Goal: Information Seeking & Learning: Learn about a topic

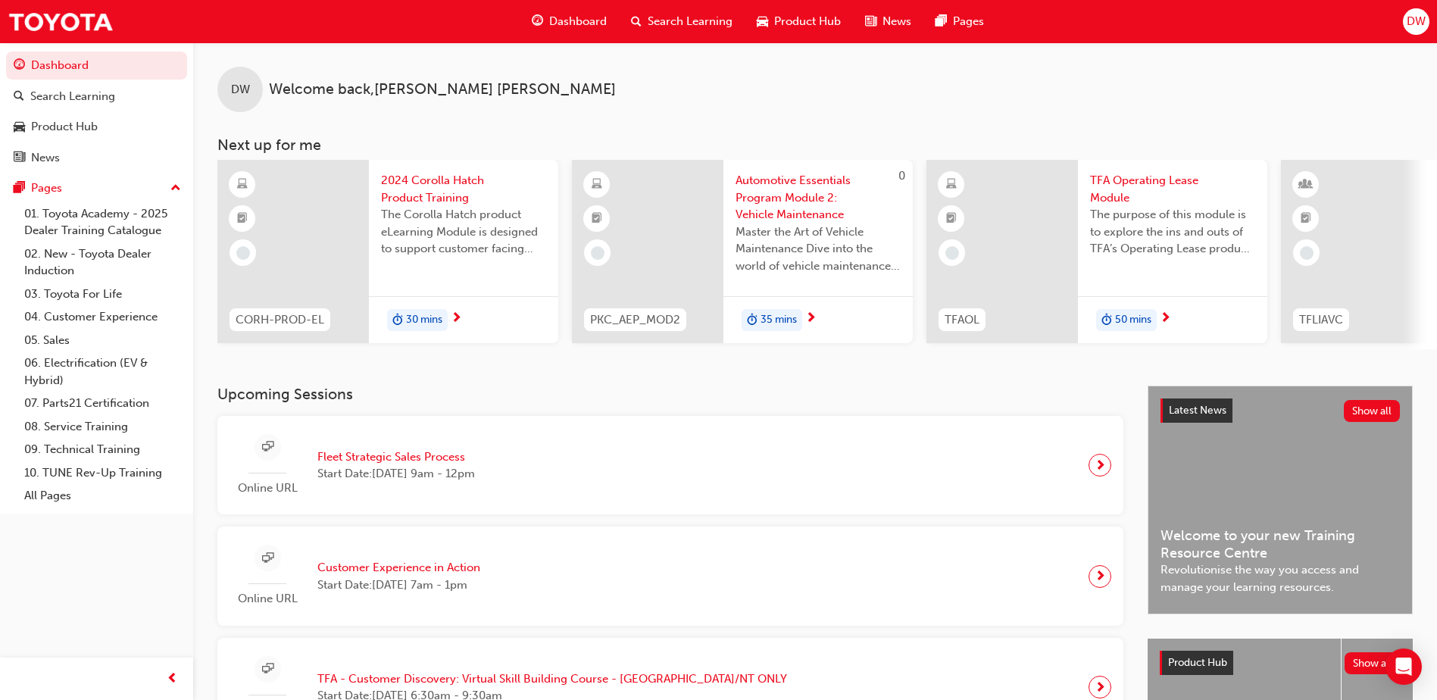
click at [427, 181] on span "2024 Corolla Hatch Product Training" at bounding box center [463, 189] width 165 height 34
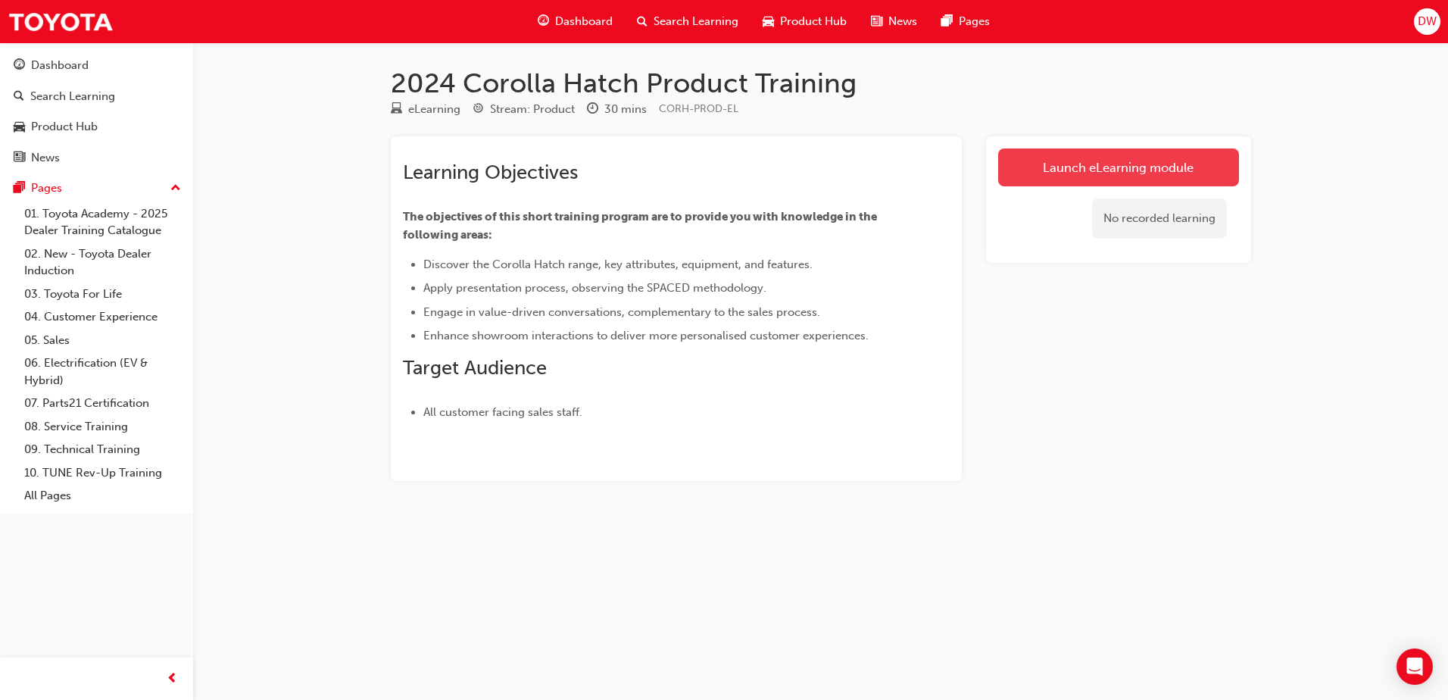
click at [1098, 169] on link "Launch eLearning module" at bounding box center [1118, 167] width 241 height 38
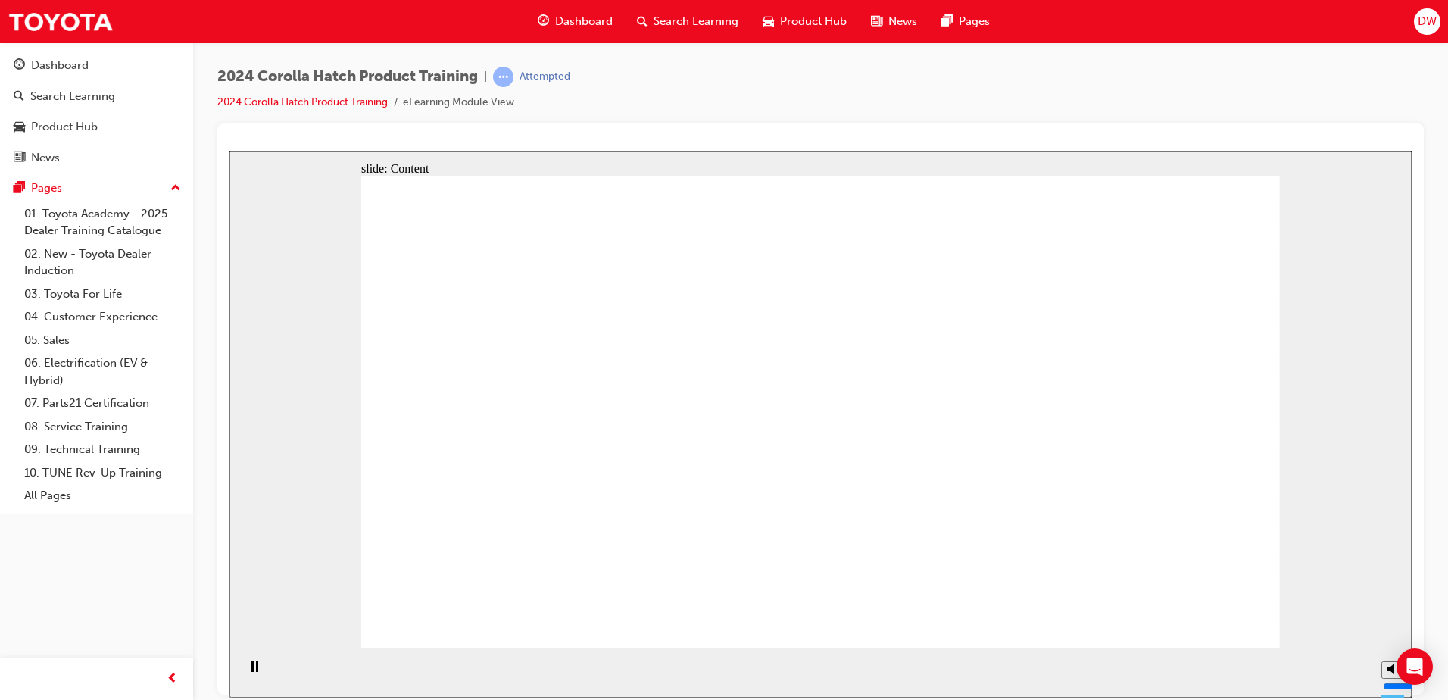
drag, startPoint x: 1216, startPoint y: 629, endPoint x: 1203, endPoint y: 615, distance: 19.3
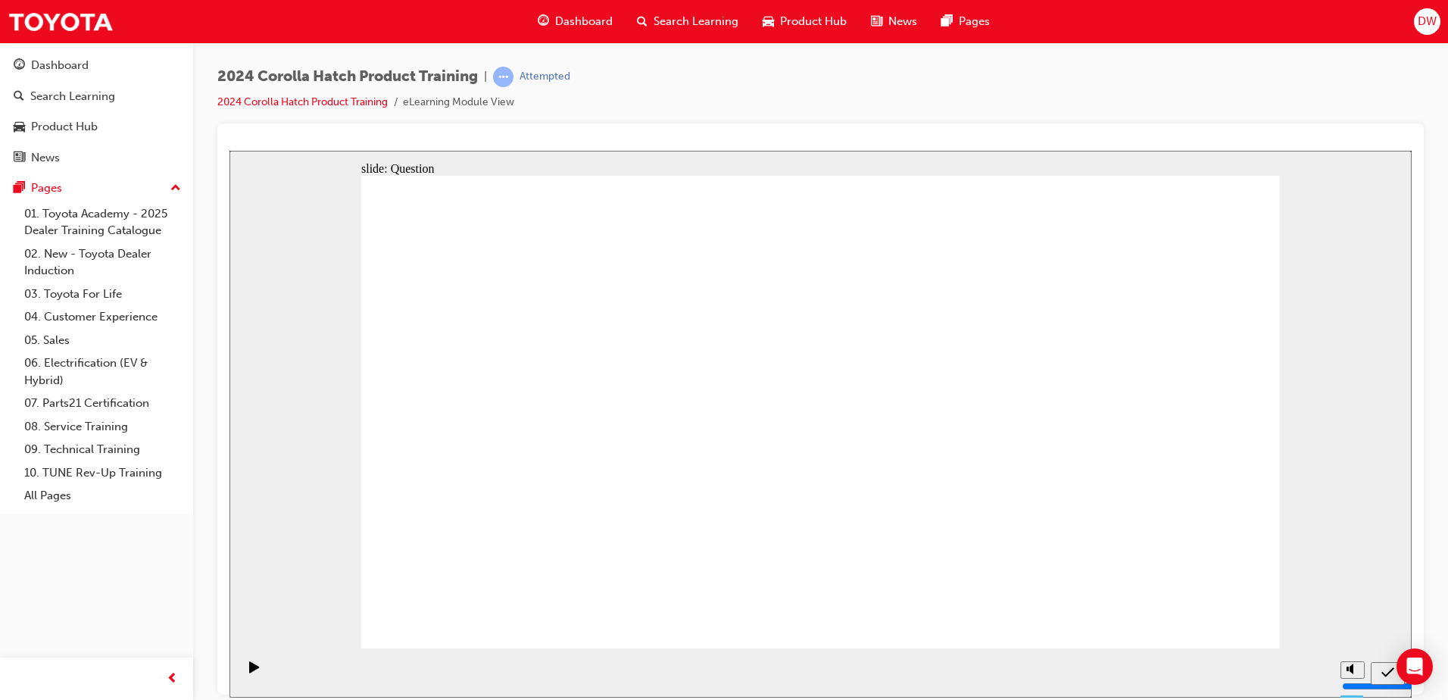
radio input "true"
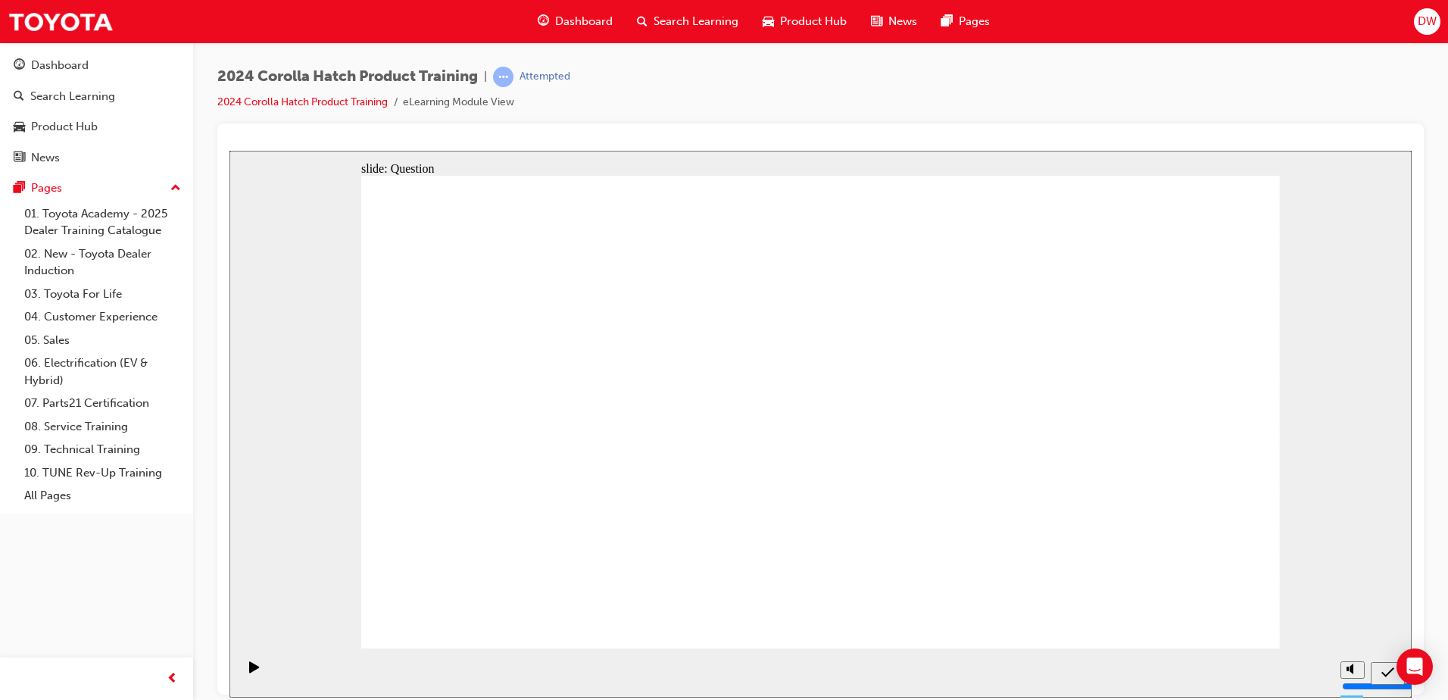
radio input "true"
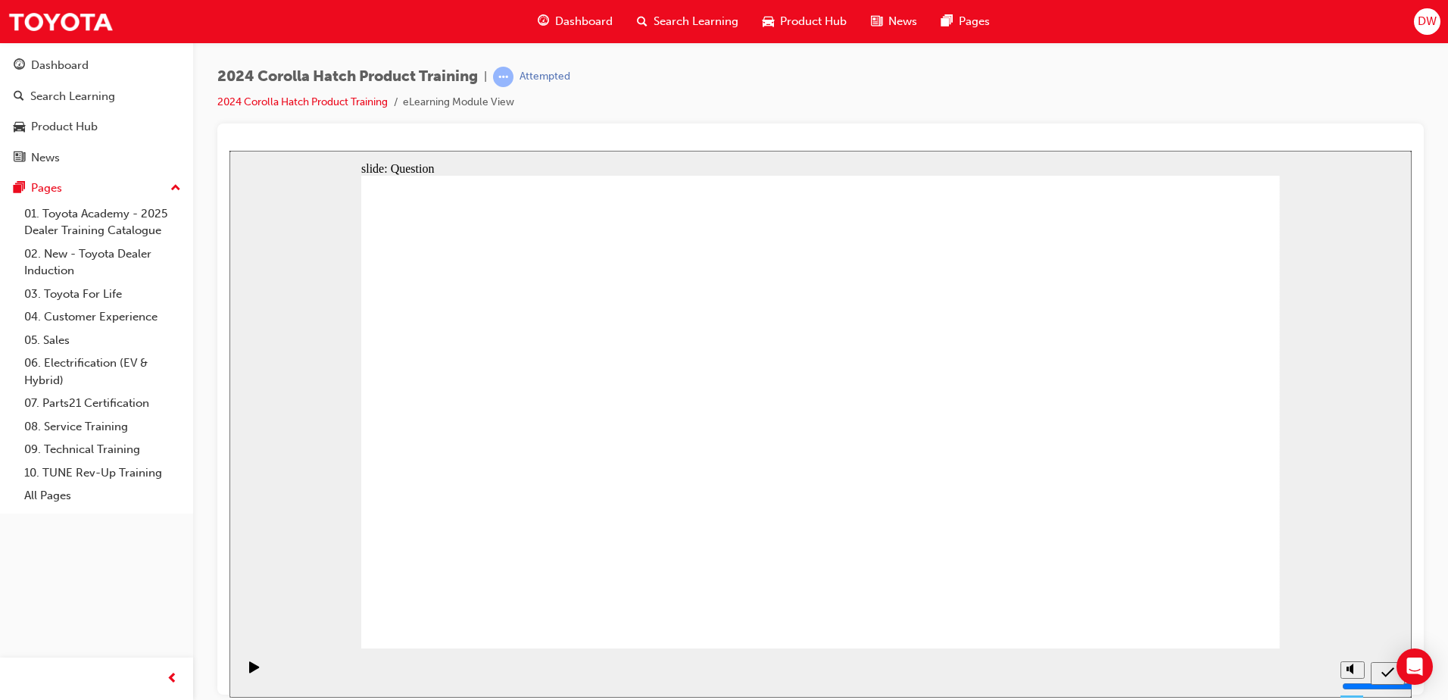
radio input "true"
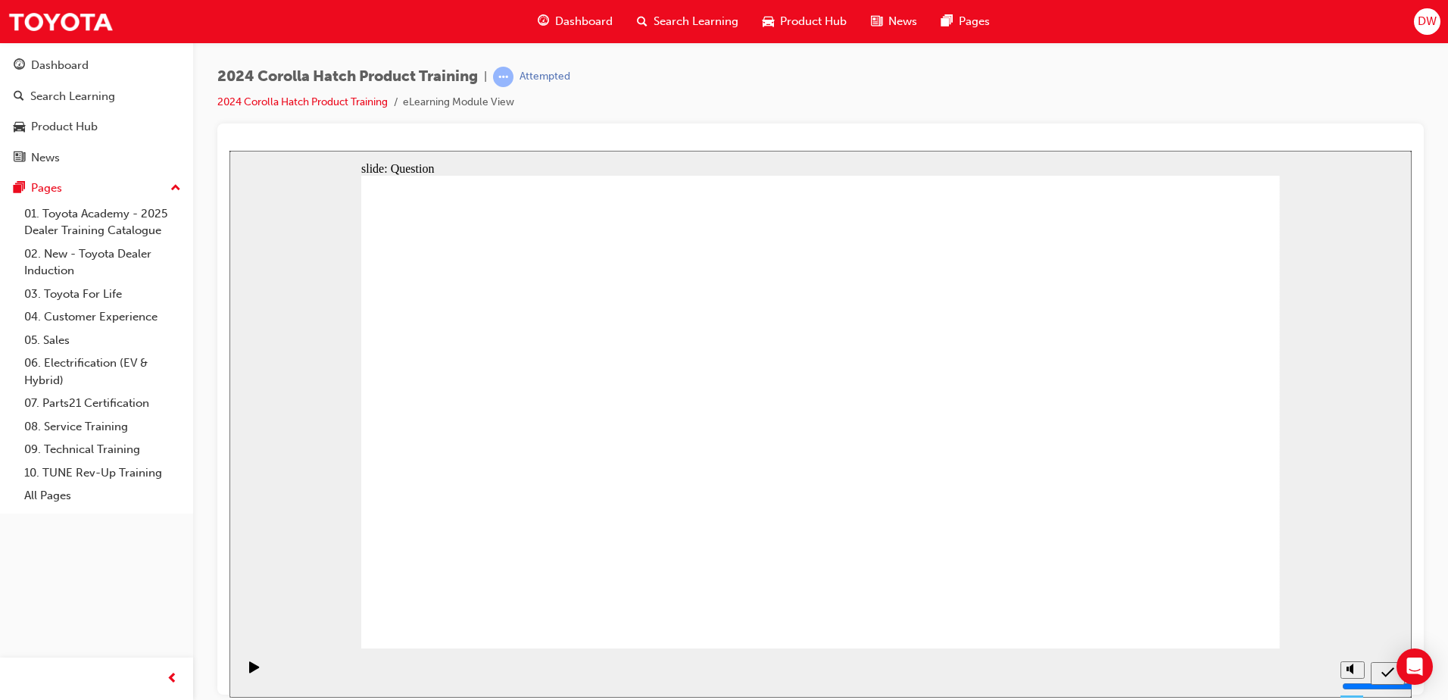
drag, startPoint x: 980, startPoint y: 381, endPoint x: 824, endPoint y: 527, distance: 213.8
drag, startPoint x: 1131, startPoint y: 375, endPoint x: 1131, endPoint y: 517, distance: 142.4
drag, startPoint x: 704, startPoint y: 376, endPoint x: 550, endPoint y: 520, distance: 210.6
drag, startPoint x: 821, startPoint y: 379, endPoint x: 972, endPoint y: 521, distance: 207.4
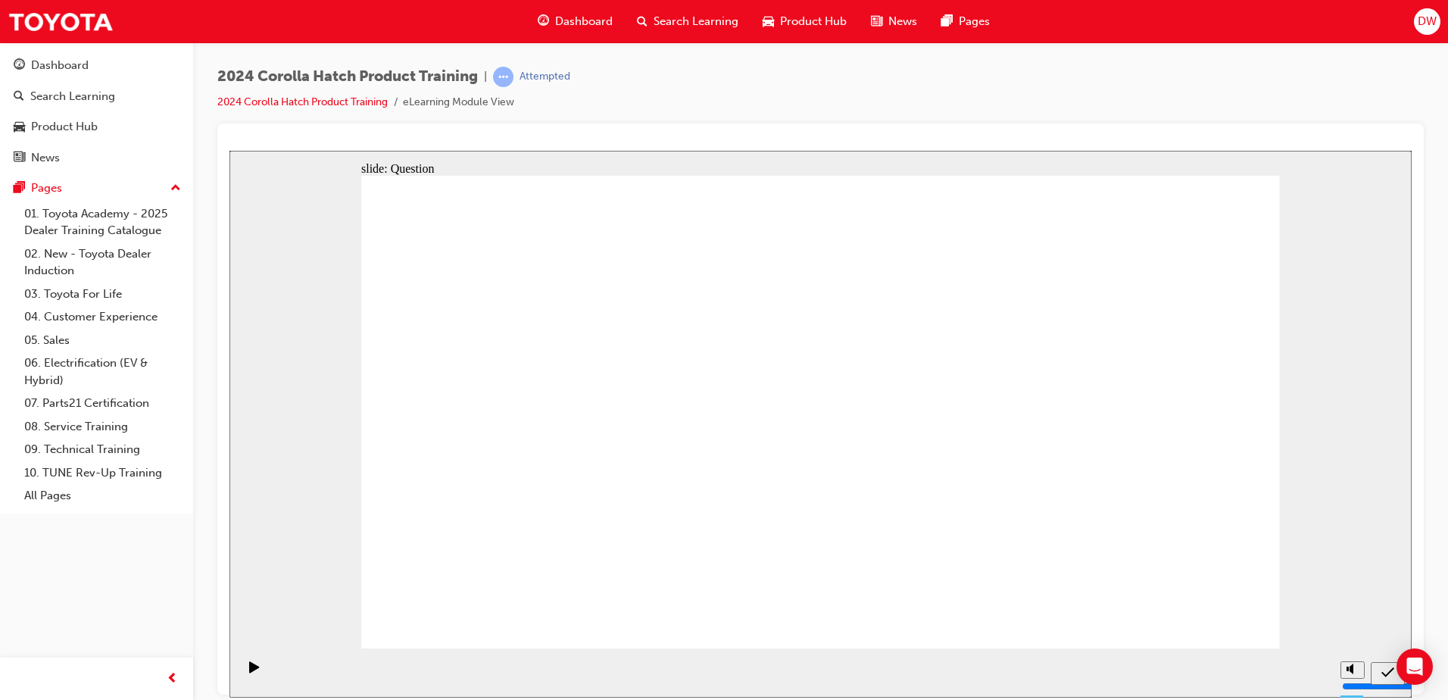
drag, startPoint x: 492, startPoint y: 375, endPoint x: 912, endPoint y: 570, distance: 462.6
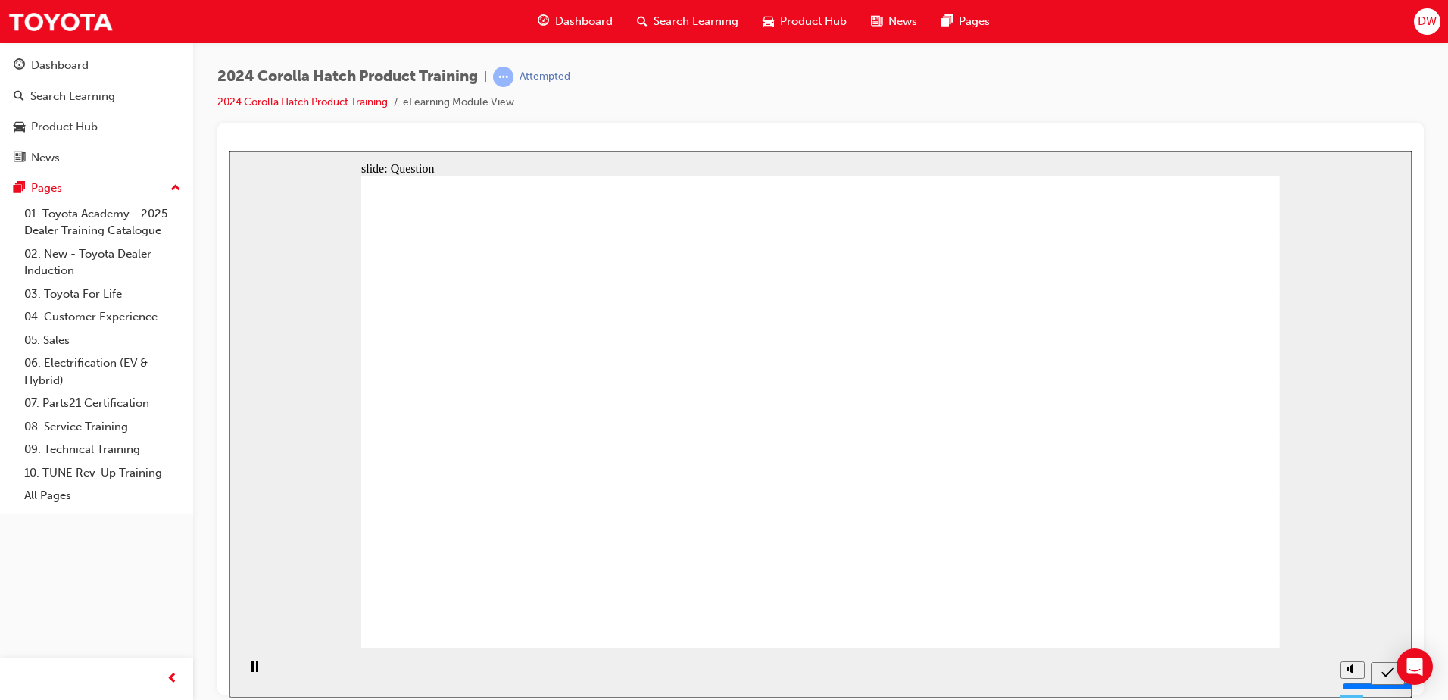
radio input "true"
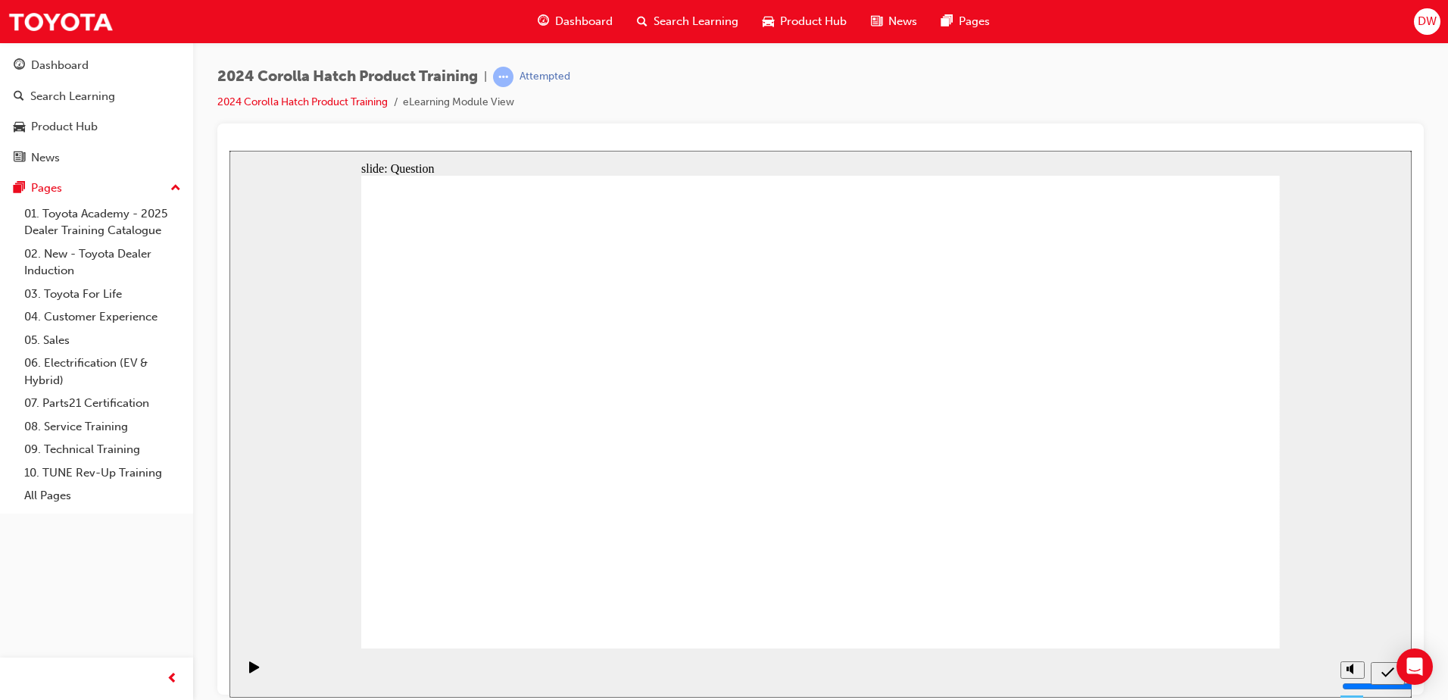
radio input "false"
radio input "true"
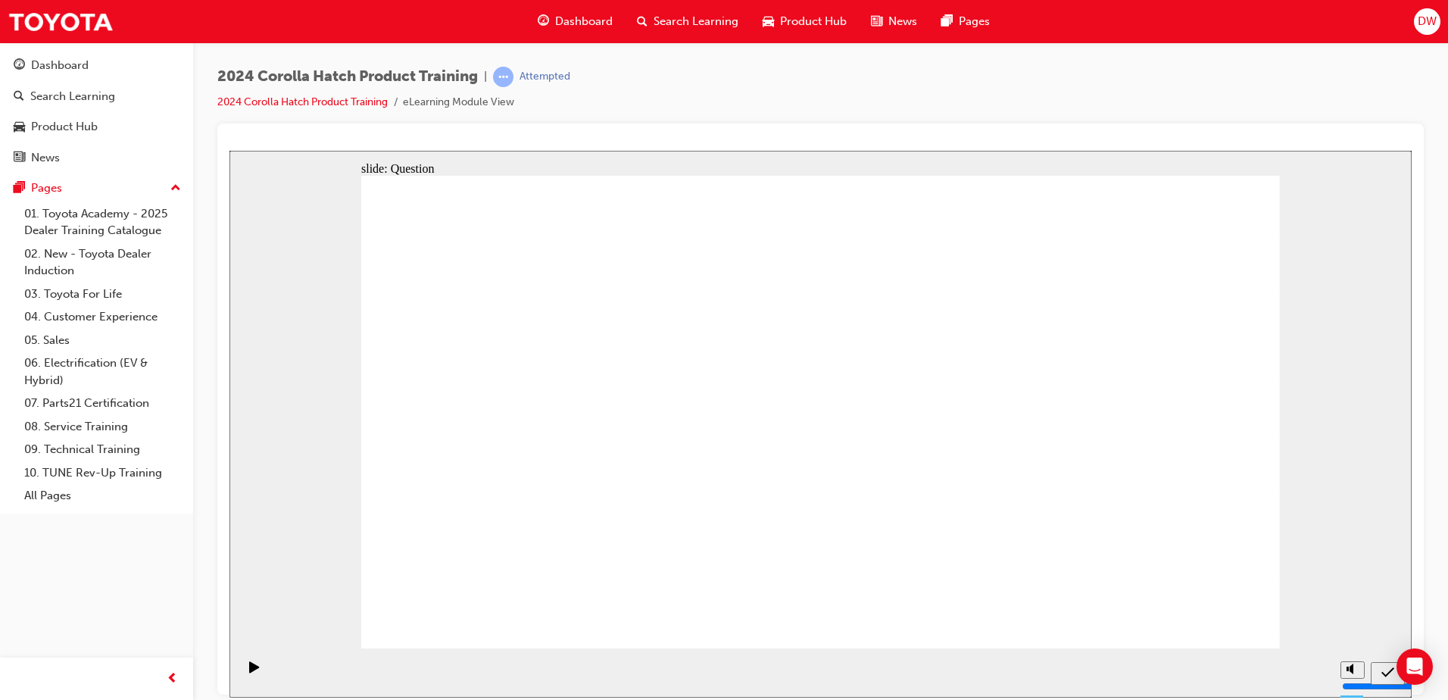
radio input "true"
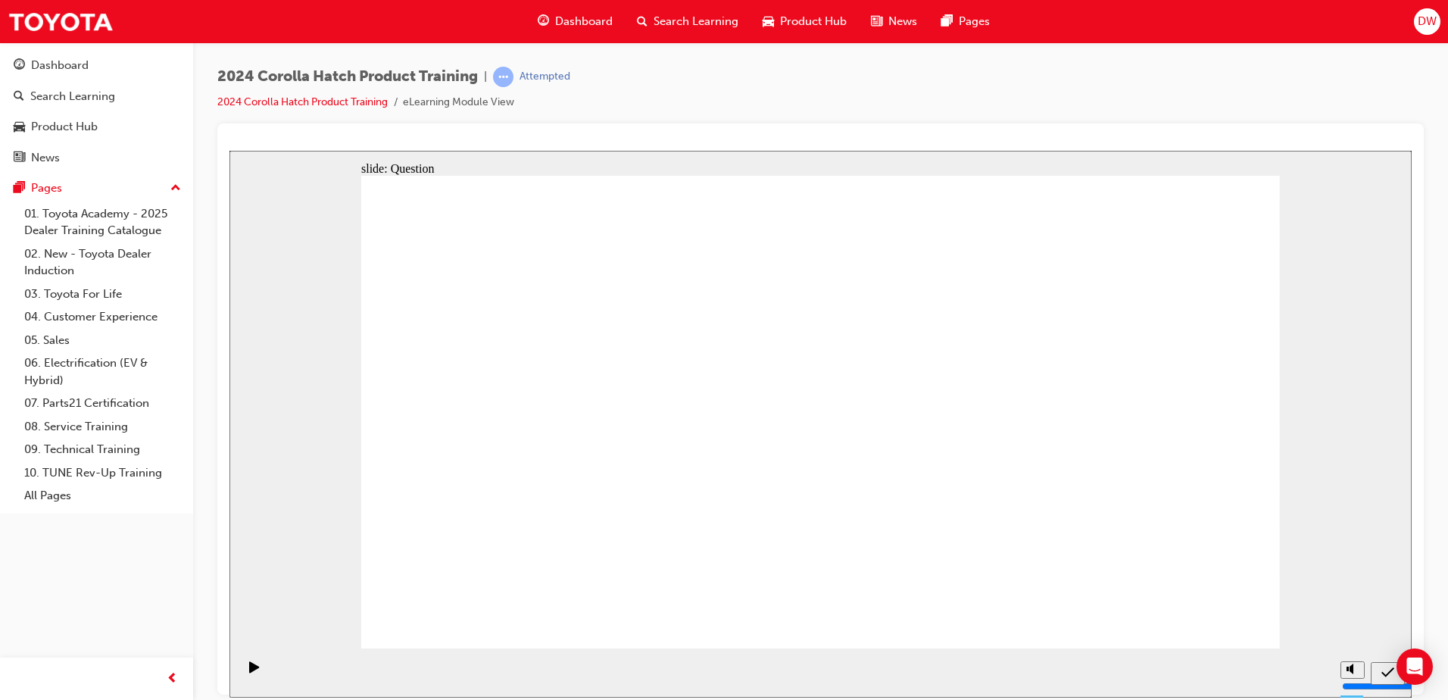
radio input "false"
radio input "true"
drag, startPoint x: 501, startPoint y: 380, endPoint x: 657, endPoint y: 520, distance: 208.7
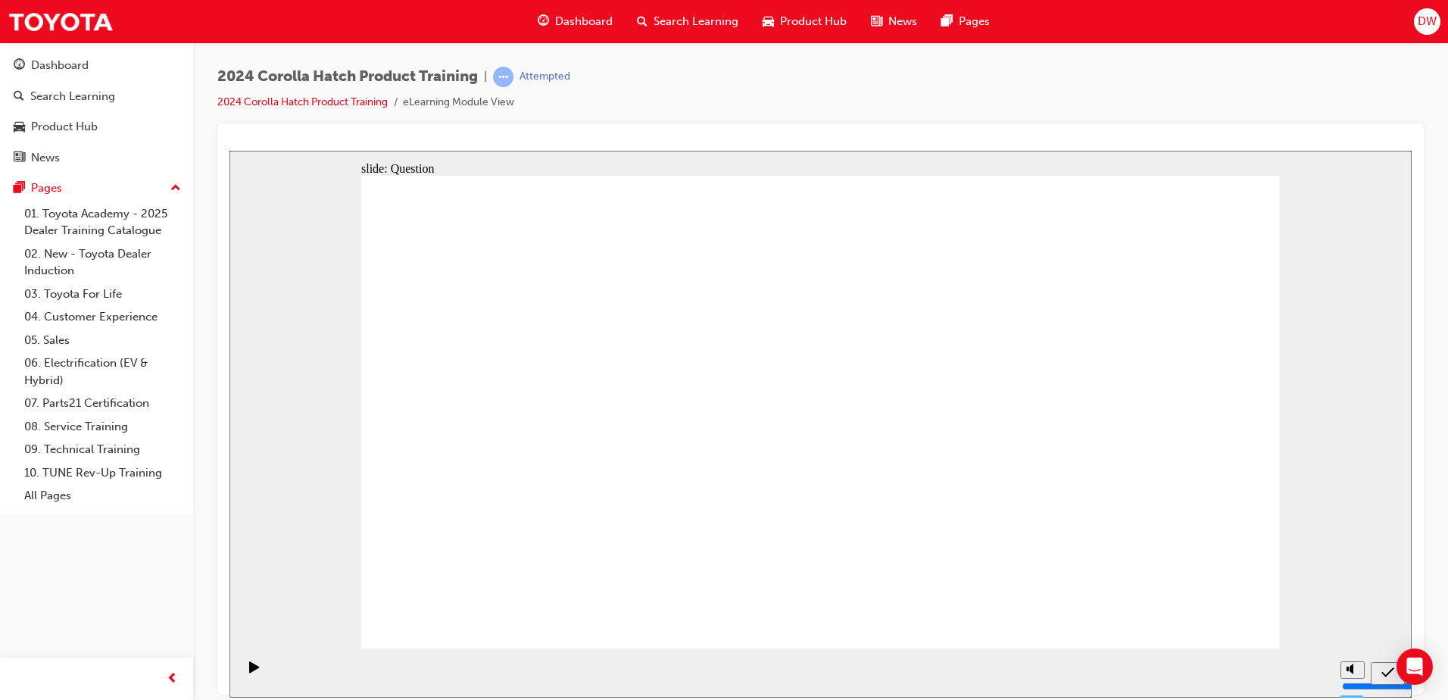
drag, startPoint x: 652, startPoint y: 385, endPoint x: 495, endPoint y: 527, distance: 212.4
drag, startPoint x: 814, startPoint y: 382, endPoint x: 1121, endPoint y: 523, distance: 337.6
drag, startPoint x: 971, startPoint y: 380, endPoint x: 811, endPoint y: 522, distance: 214.6
drag, startPoint x: 1117, startPoint y: 363, endPoint x: 975, endPoint y: 510, distance: 204.6
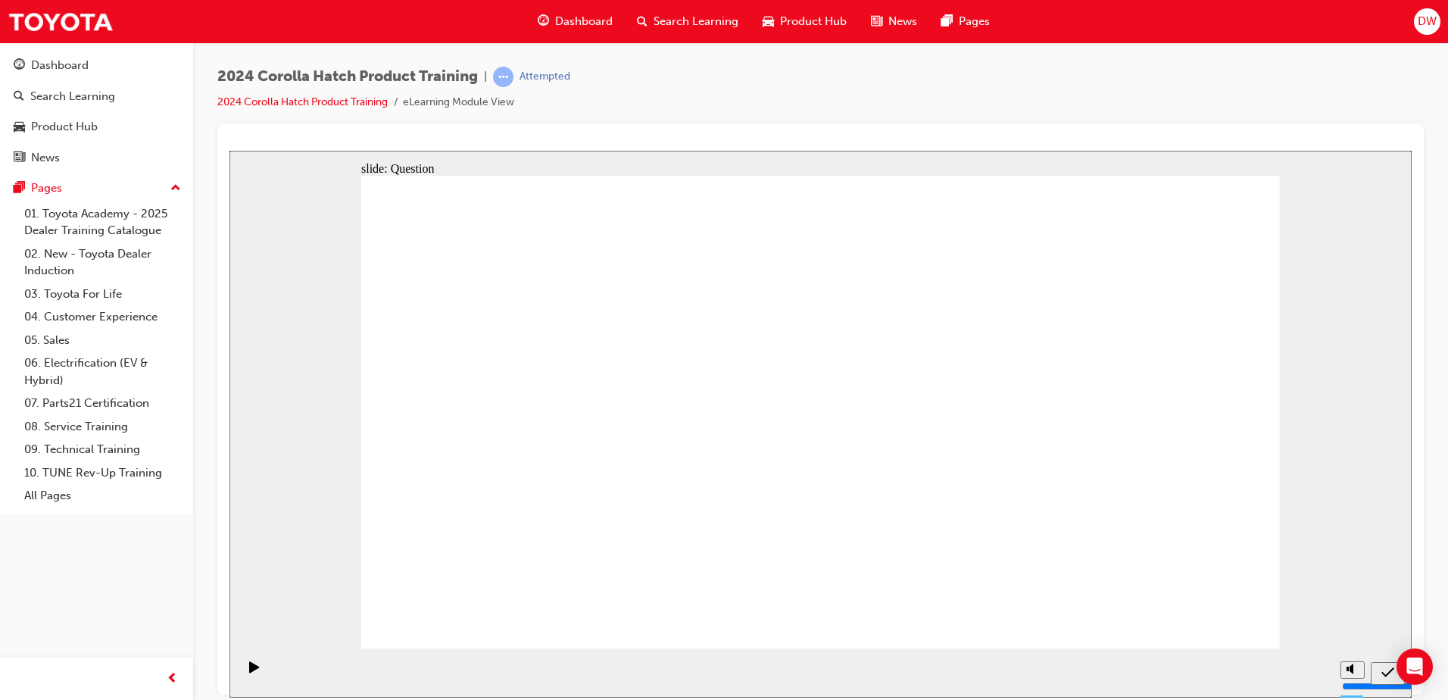
radio input "true"
drag, startPoint x: 1212, startPoint y: 614, endPoint x: 1227, endPoint y: 849, distance: 235.3
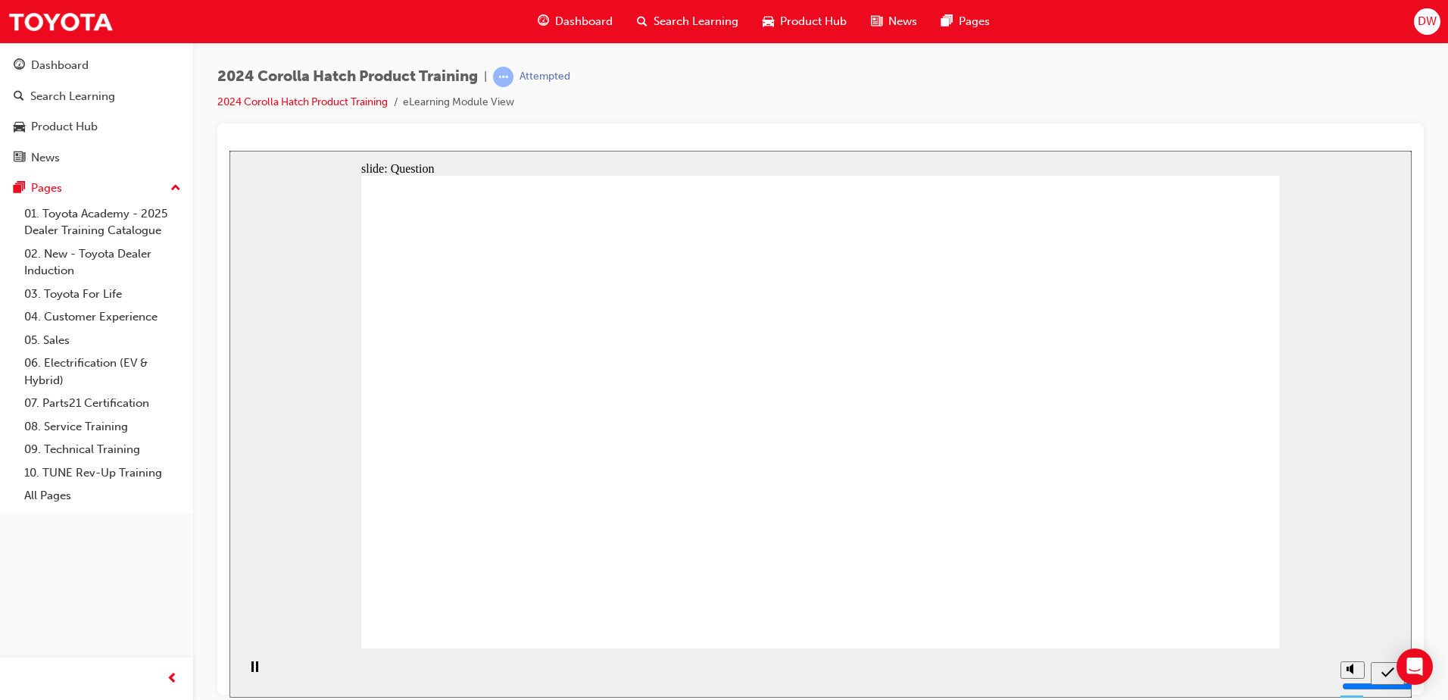
radio input "true"
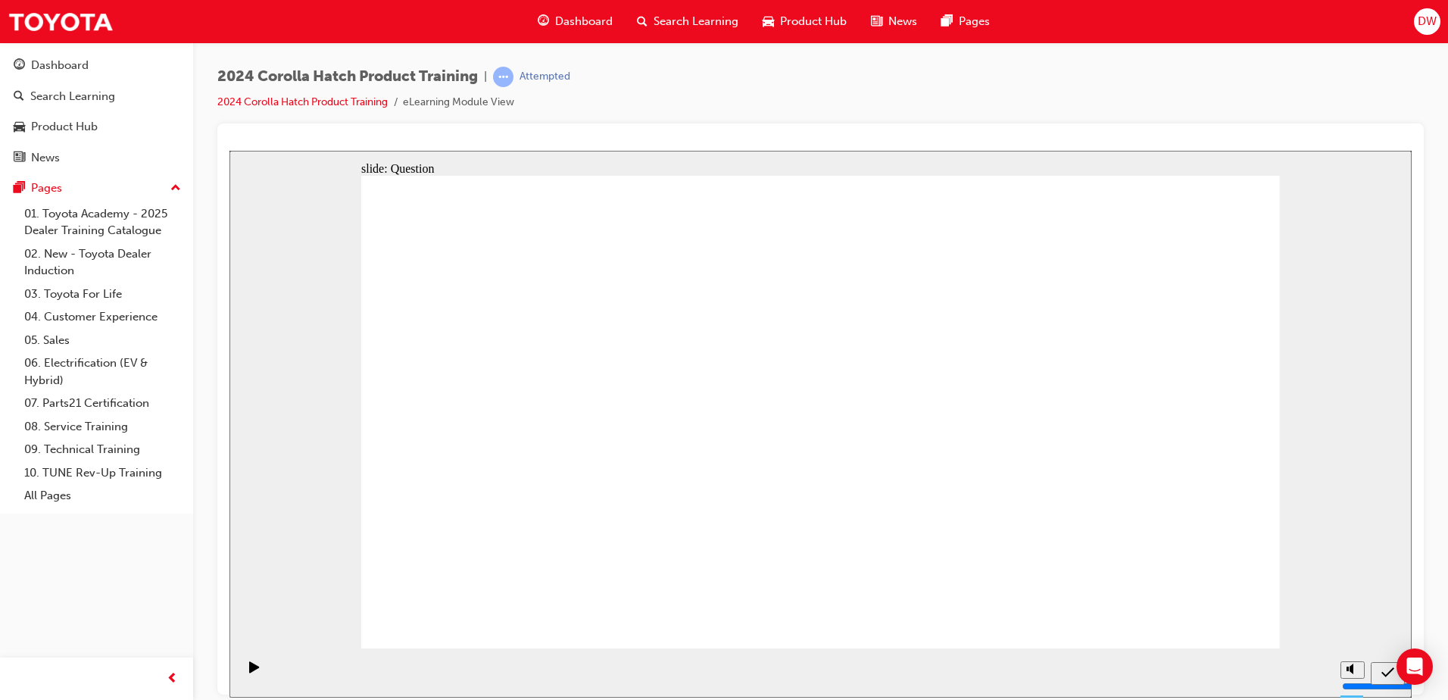
radio input "true"
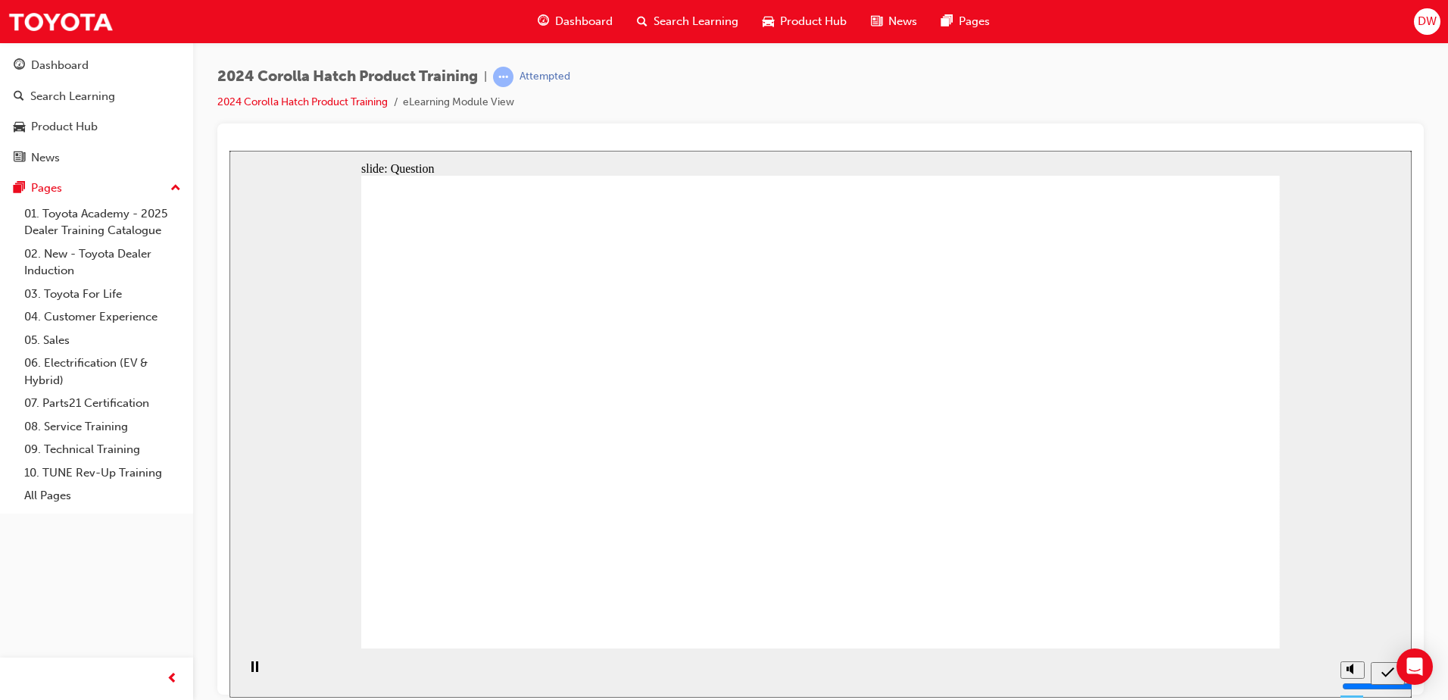
radio input "true"
drag, startPoint x: 694, startPoint y: 375, endPoint x: 537, endPoint y: 517, distance: 211.8
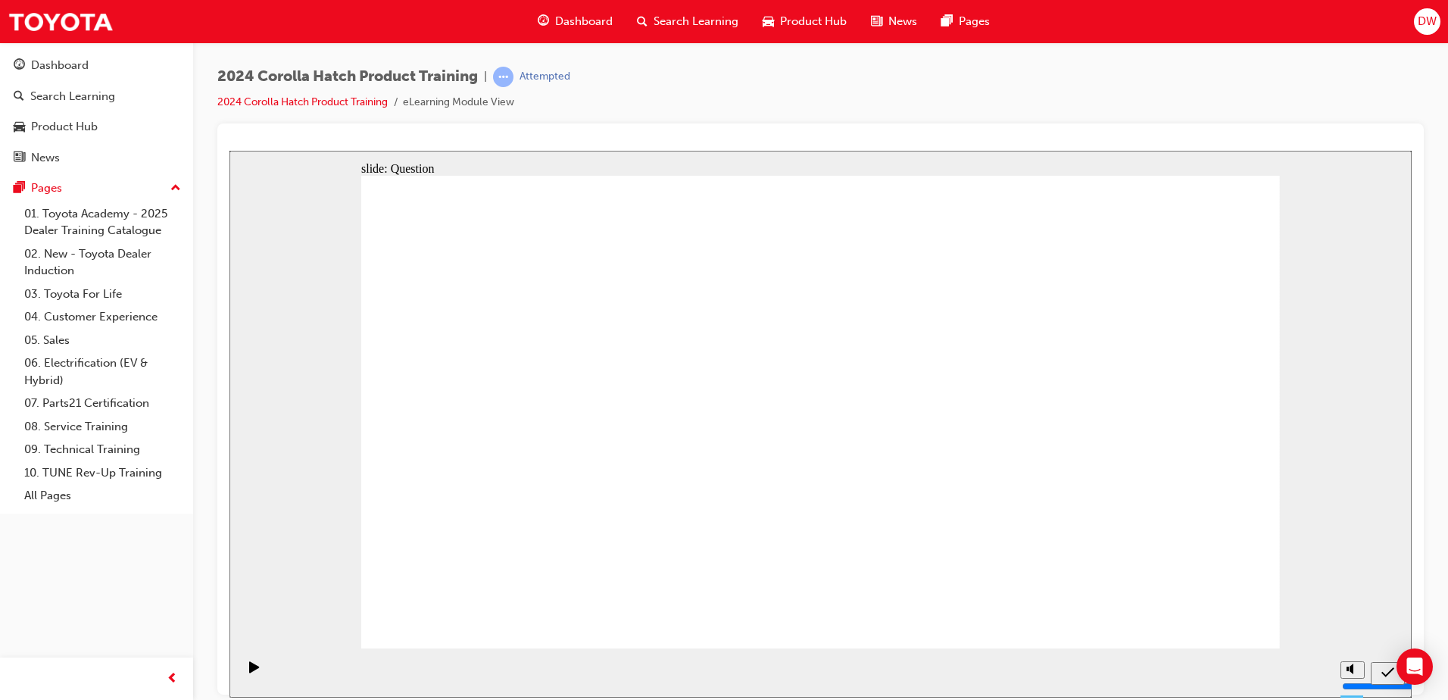
drag, startPoint x: 815, startPoint y: 386, endPoint x: 1122, endPoint y: 526, distance: 337.3
drag, startPoint x: 1128, startPoint y: 370, endPoint x: 976, endPoint y: 511, distance: 206.9
drag, startPoint x: 992, startPoint y: 389, endPoint x: 836, endPoint y: 523, distance: 206.2
drag, startPoint x: 509, startPoint y: 382, endPoint x: 665, endPoint y: 524, distance: 211.3
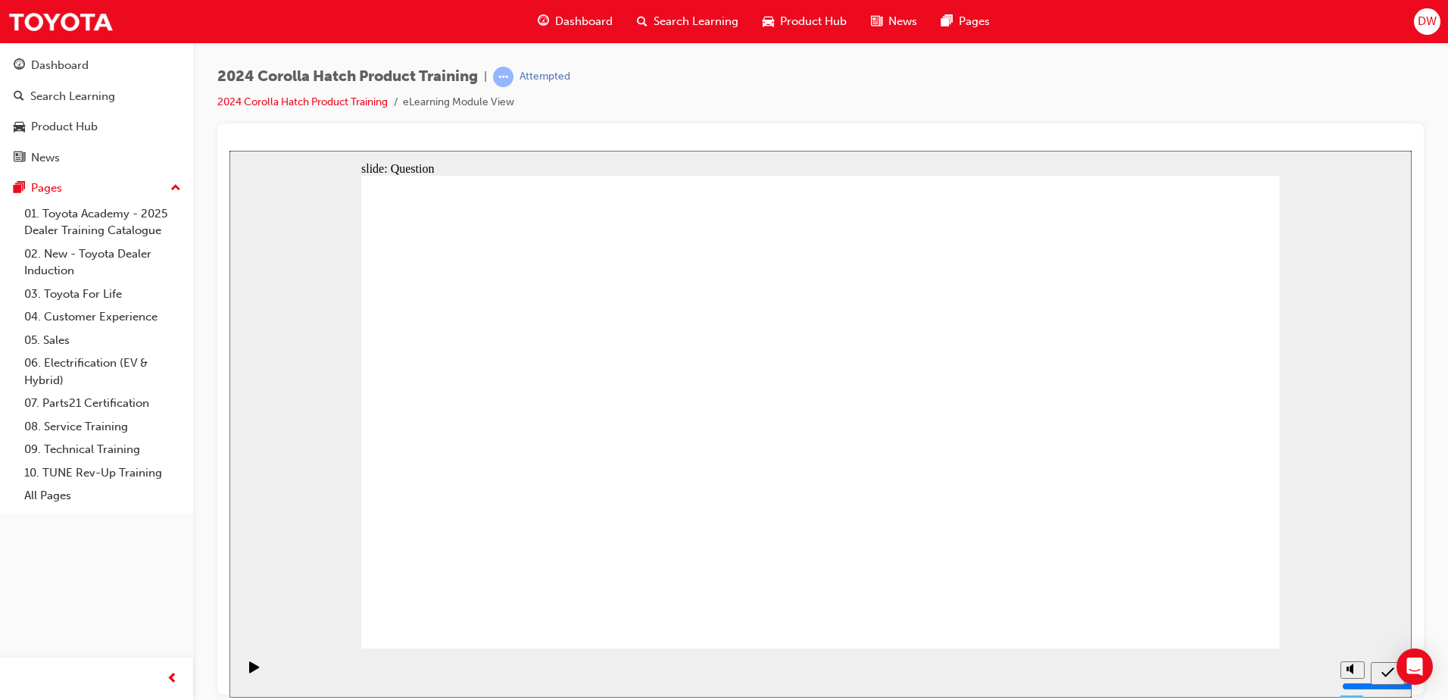
radio input "true"
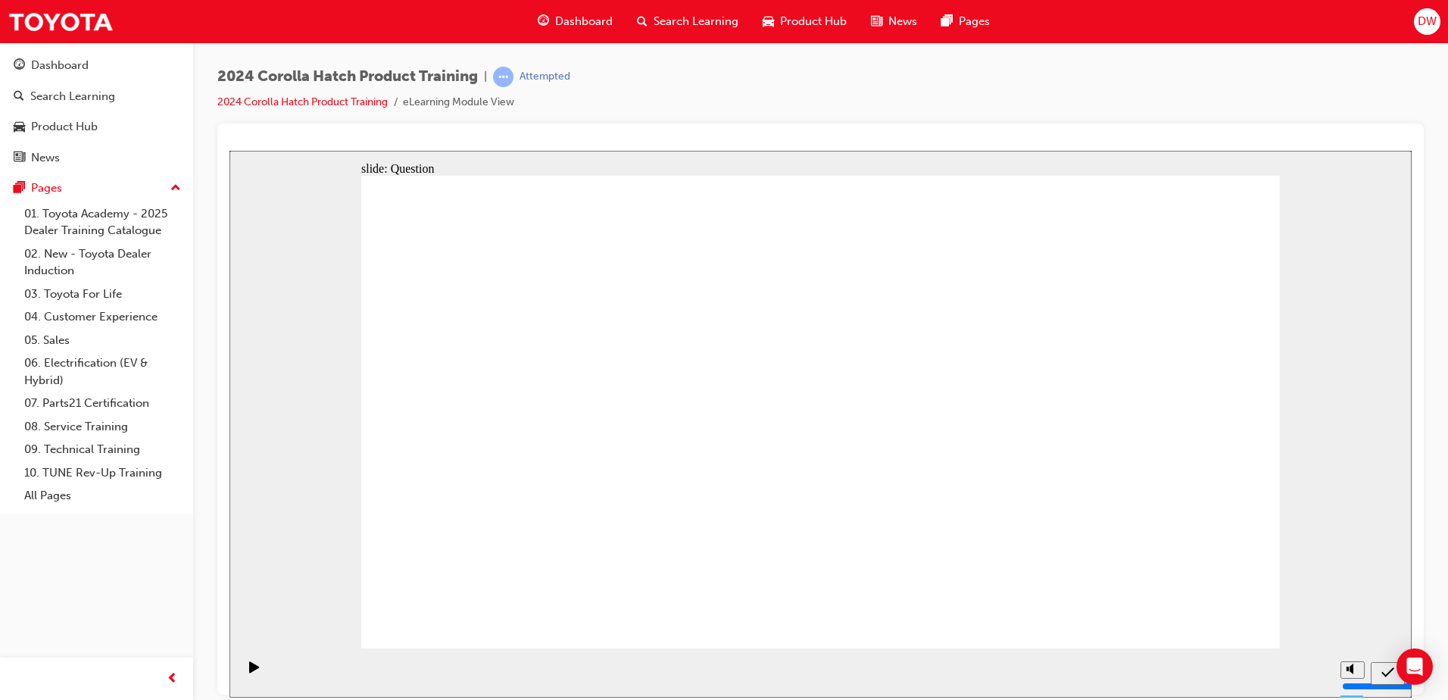
radio input "true"
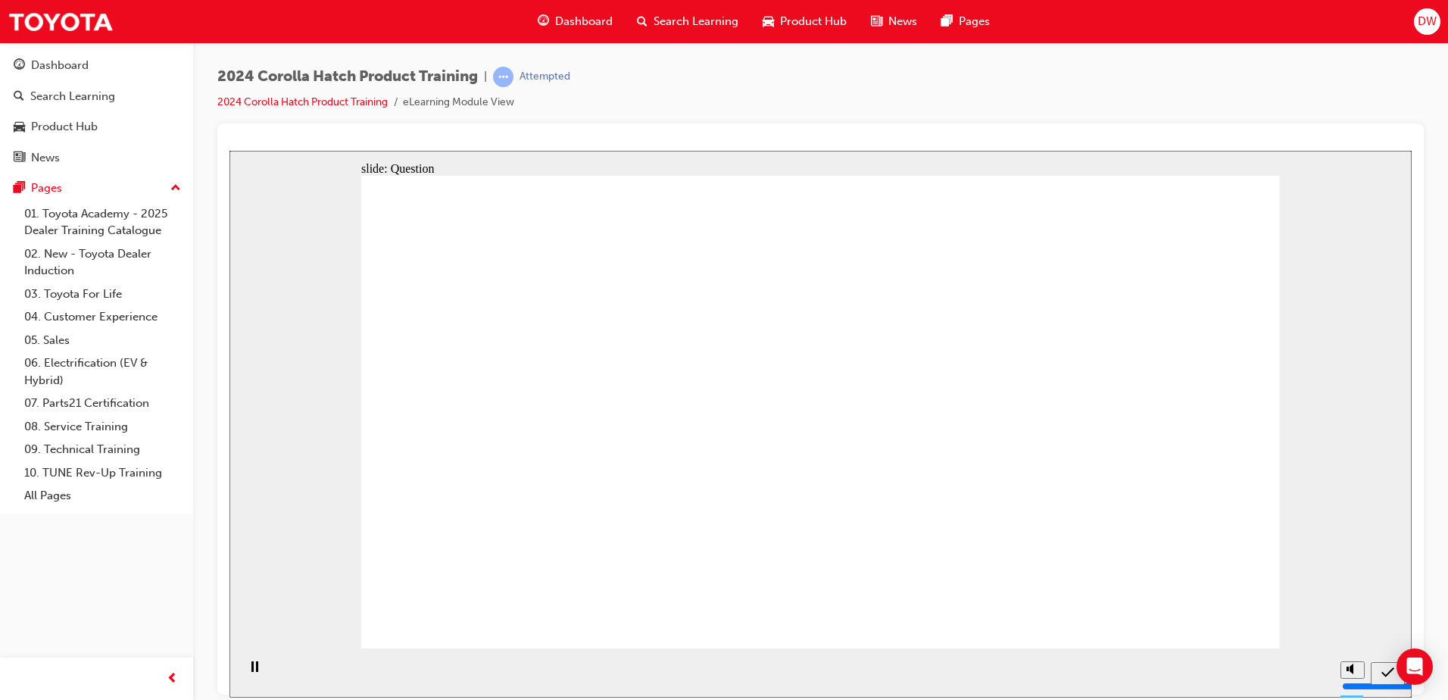
radio input "true"
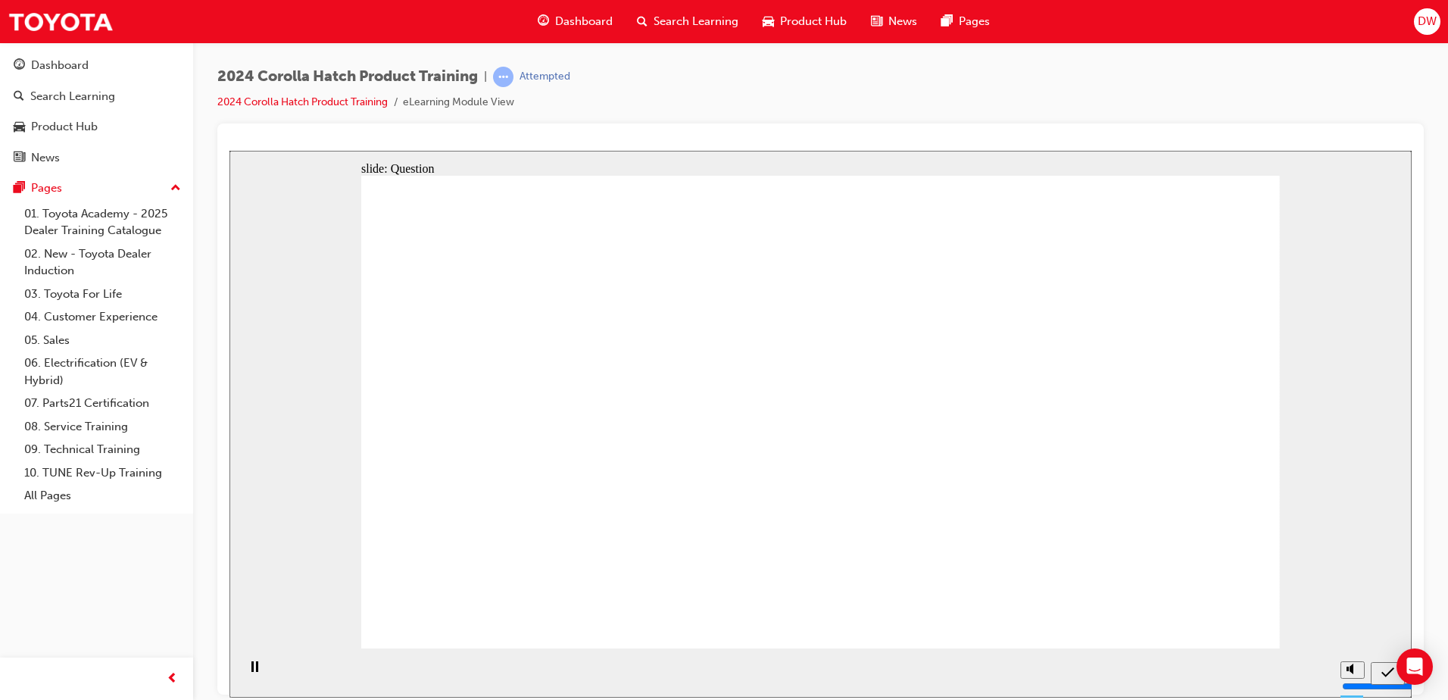
radio input "true"
drag, startPoint x: 978, startPoint y: 378, endPoint x: 826, endPoint y: 522, distance: 209.0
drag, startPoint x: 1137, startPoint y: 381, endPoint x: 1136, endPoint y: 522, distance: 140.9
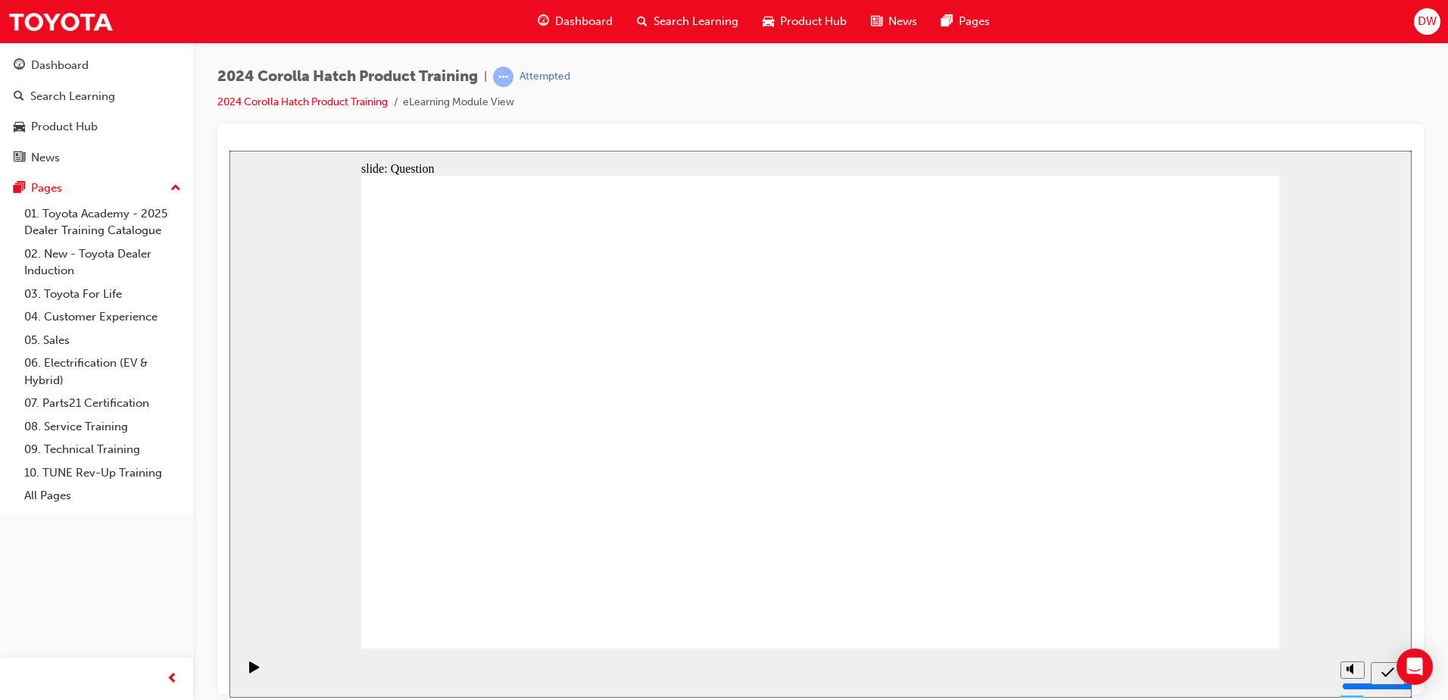
drag, startPoint x: 516, startPoint y: 376, endPoint x: 668, endPoint y: 517, distance: 208.0
drag, startPoint x: 809, startPoint y: 369, endPoint x: 965, endPoint y: 511, distance: 211.3
drag, startPoint x: 670, startPoint y: 376, endPoint x: 513, endPoint y: 519, distance: 212.3
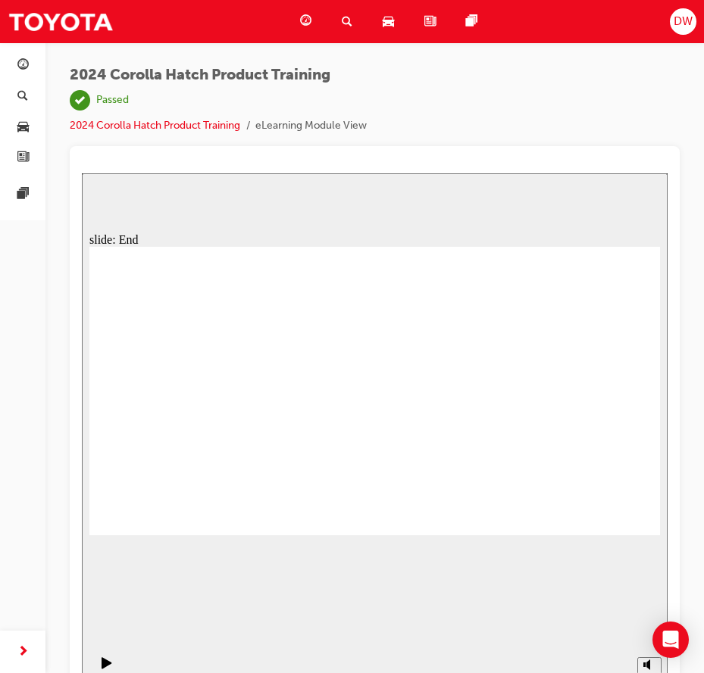
drag, startPoint x: 385, startPoint y: 102, endPoint x: 558, endPoint y: 67, distance: 176.9
click at [558, 67] on div "2024 Corolla Hatch Product Training | Passed 2024 Corolla Hatch Product Trainin…" at bounding box center [375, 107] width 610 height 80
drag, startPoint x: 409, startPoint y: 69, endPoint x: 388, endPoint y: 67, distance: 21.3
click at [388, 67] on div "2024 Corolla Hatch Product Training | Passed 2024 Corolla Hatch Product Trainin…" at bounding box center [375, 107] width 610 height 80
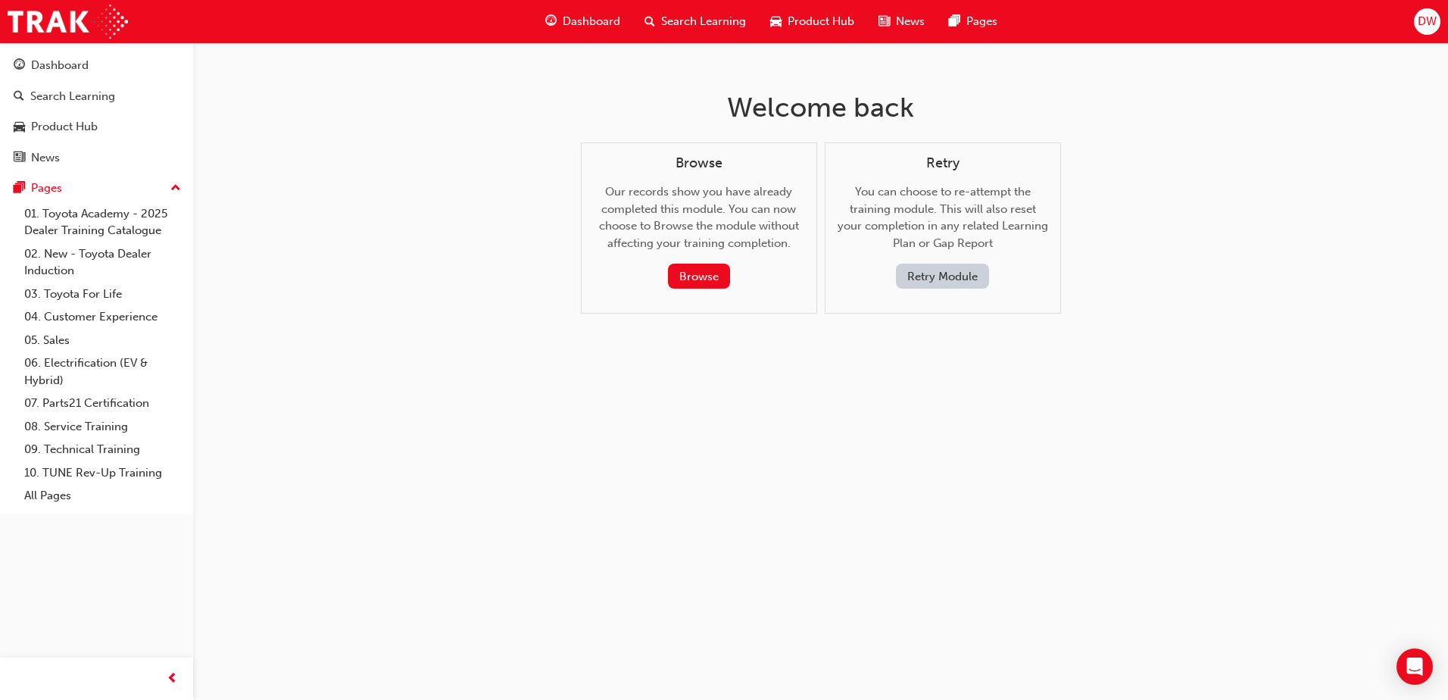
click at [819, 15] on span "Product Hub" at bounding box center [821, 21] width 67 height 17
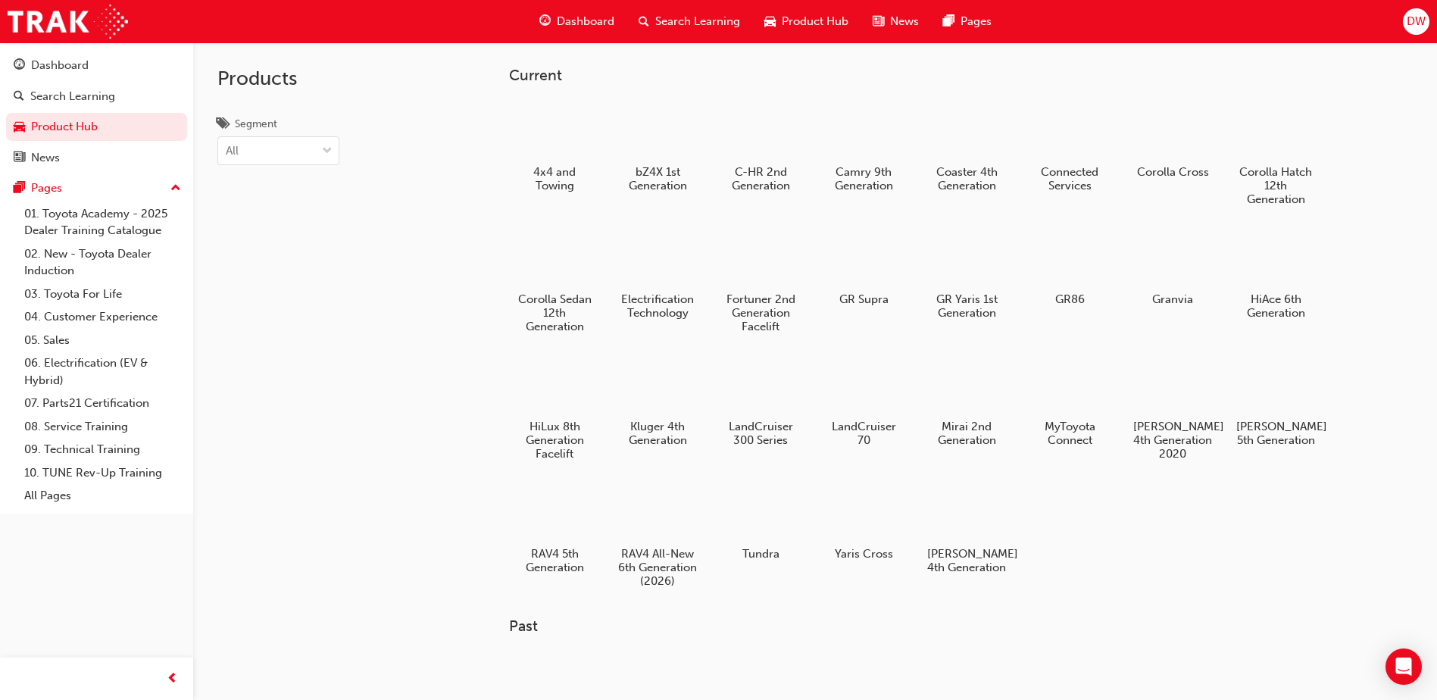
click at [581, 20] on span "Dashboard" at bounding box center [586, 21] width 58 height 17
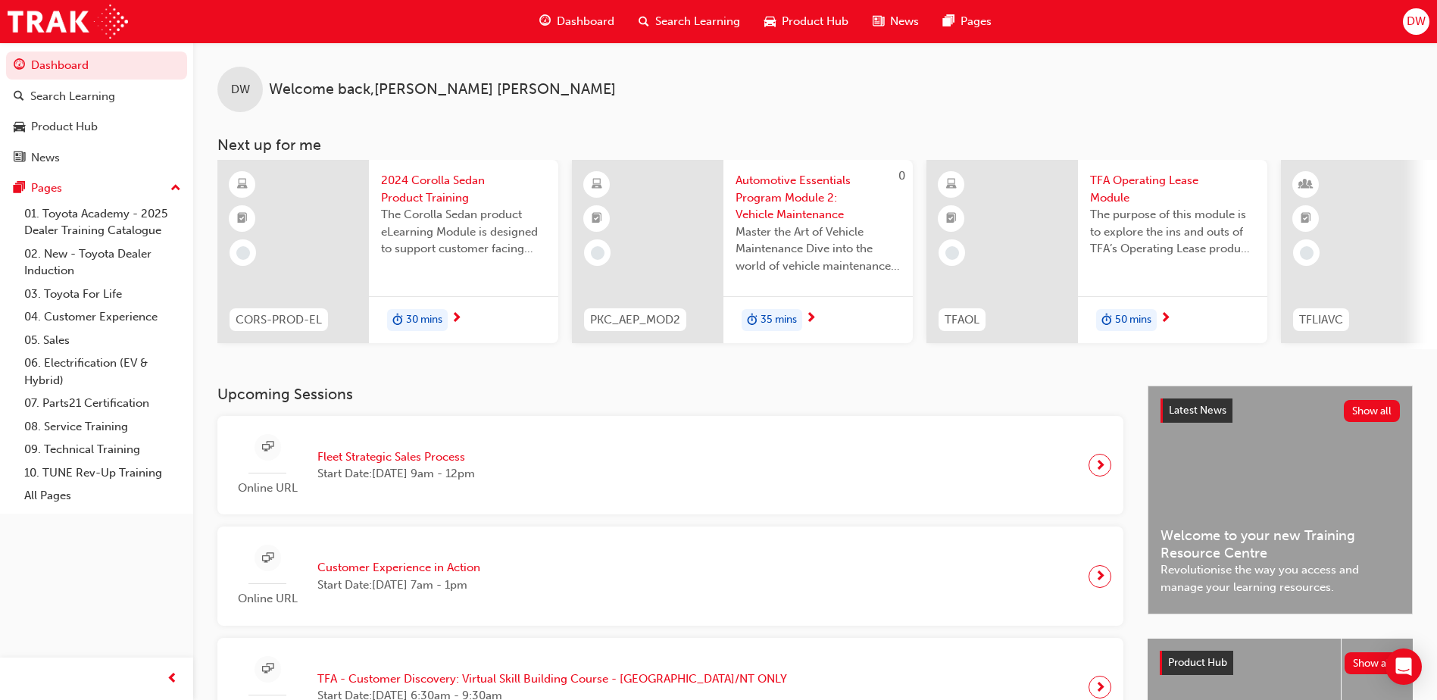
click at [420, 195] on span "2024 Corolla Sedan Product Training" at bounding box center [463, 189] width 165 height 34
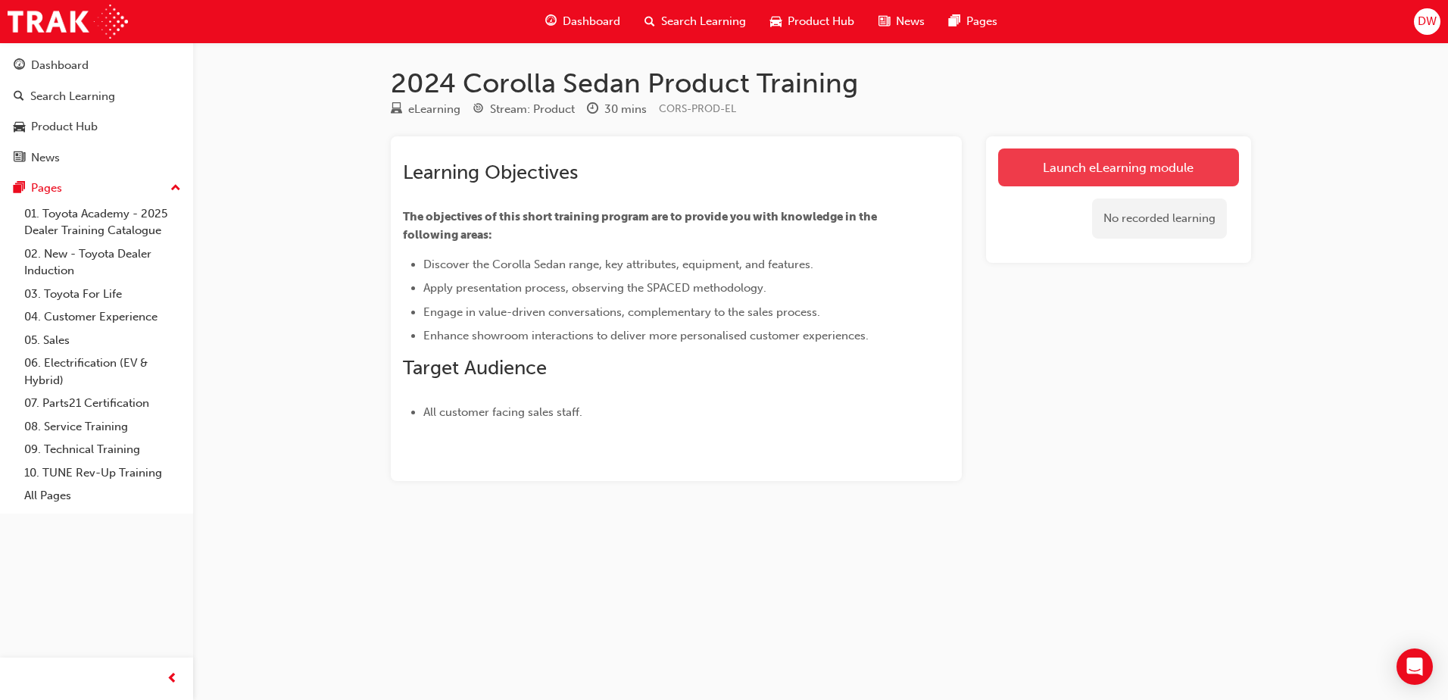
click at [1104, 167] on link "Launch eLearning module" at bounding box center [1118, 167] width 241 height 38
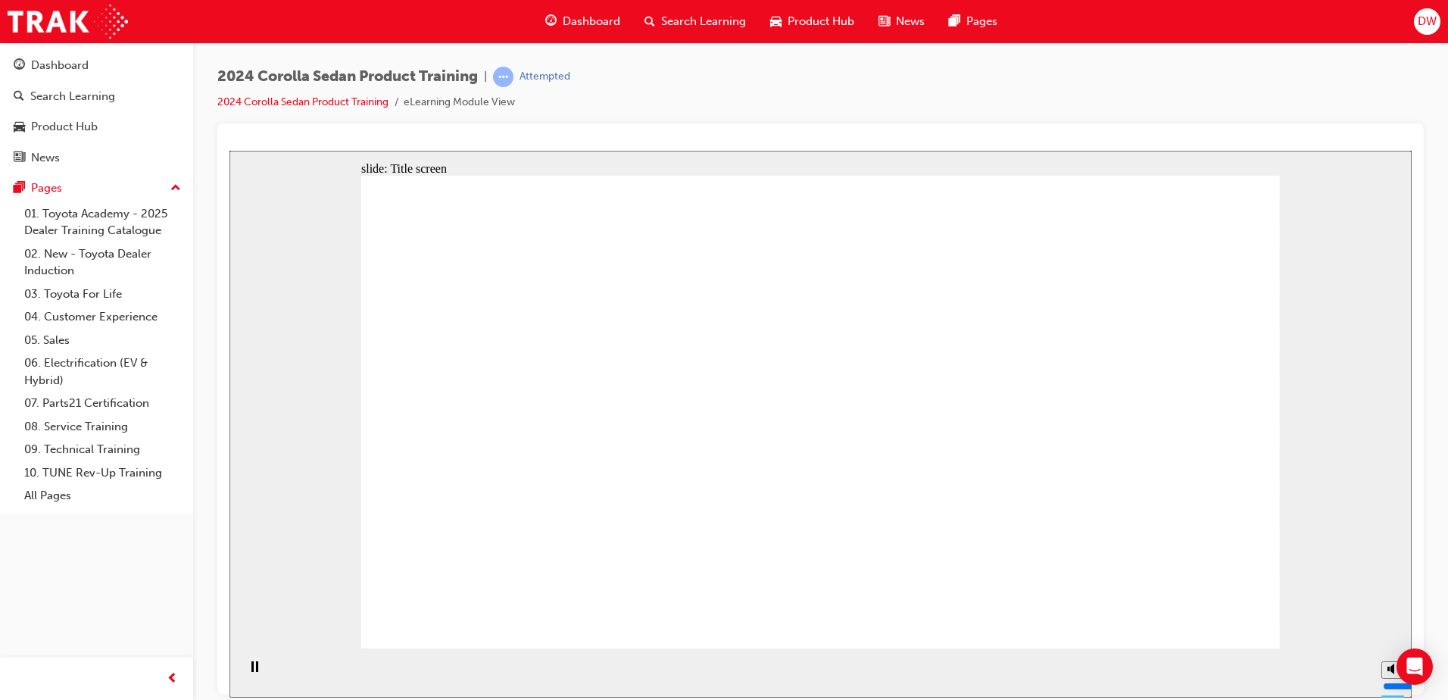
drag, startPoint x: 964, startPoint y: 261, endPoint x: 939, endPoint y: 285, distance: 34.3
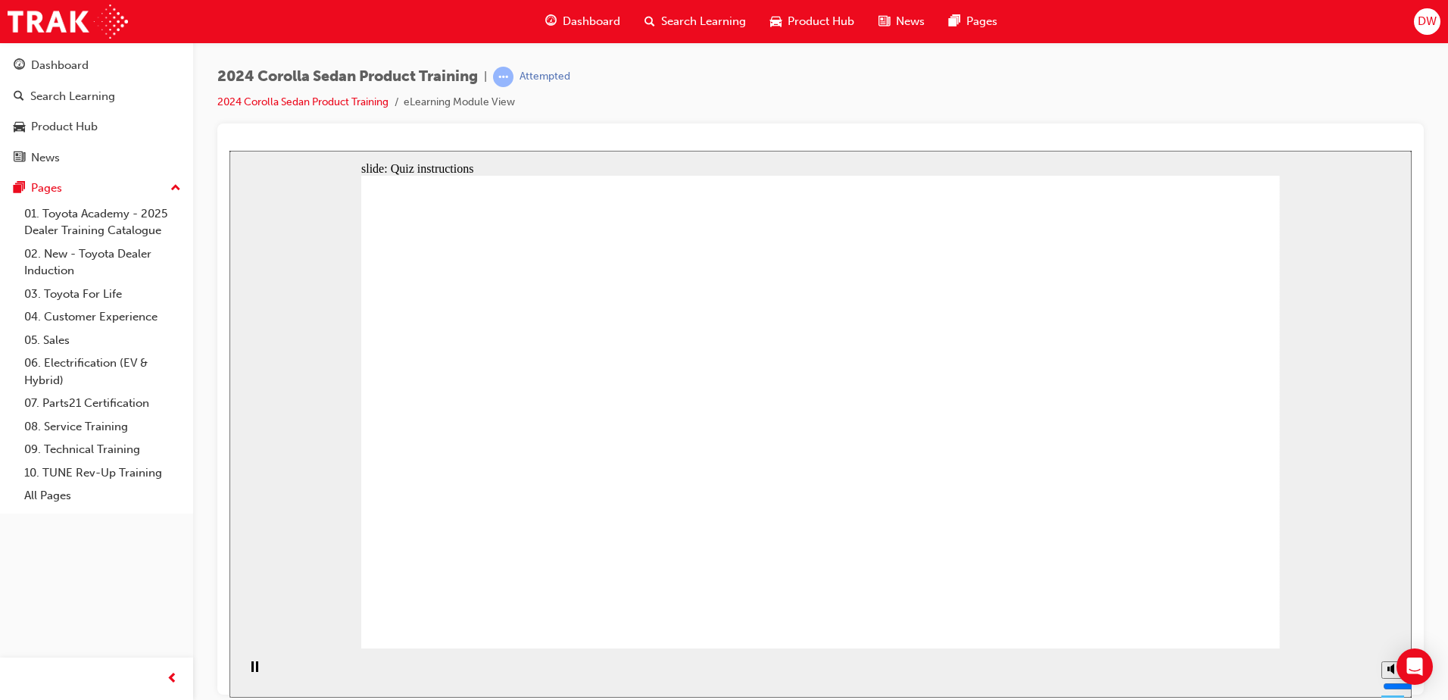
radio input "true"
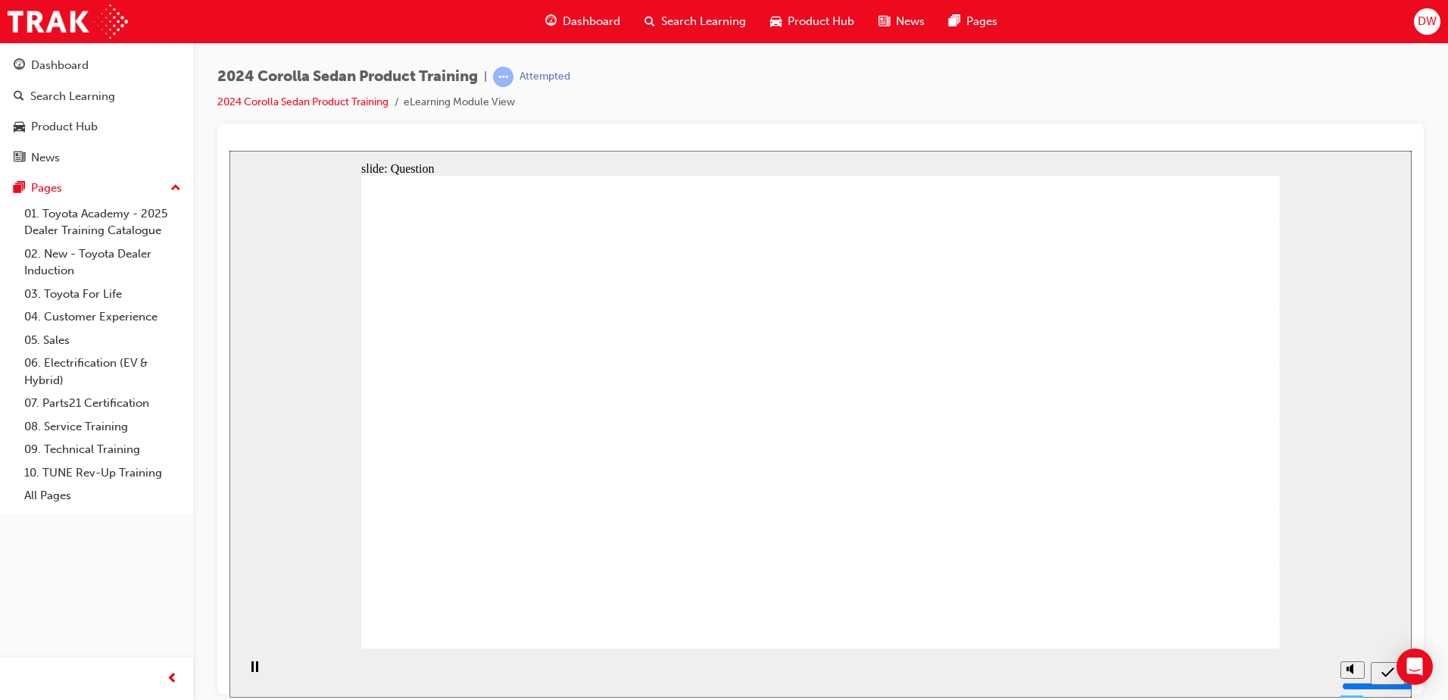
radio input "true"
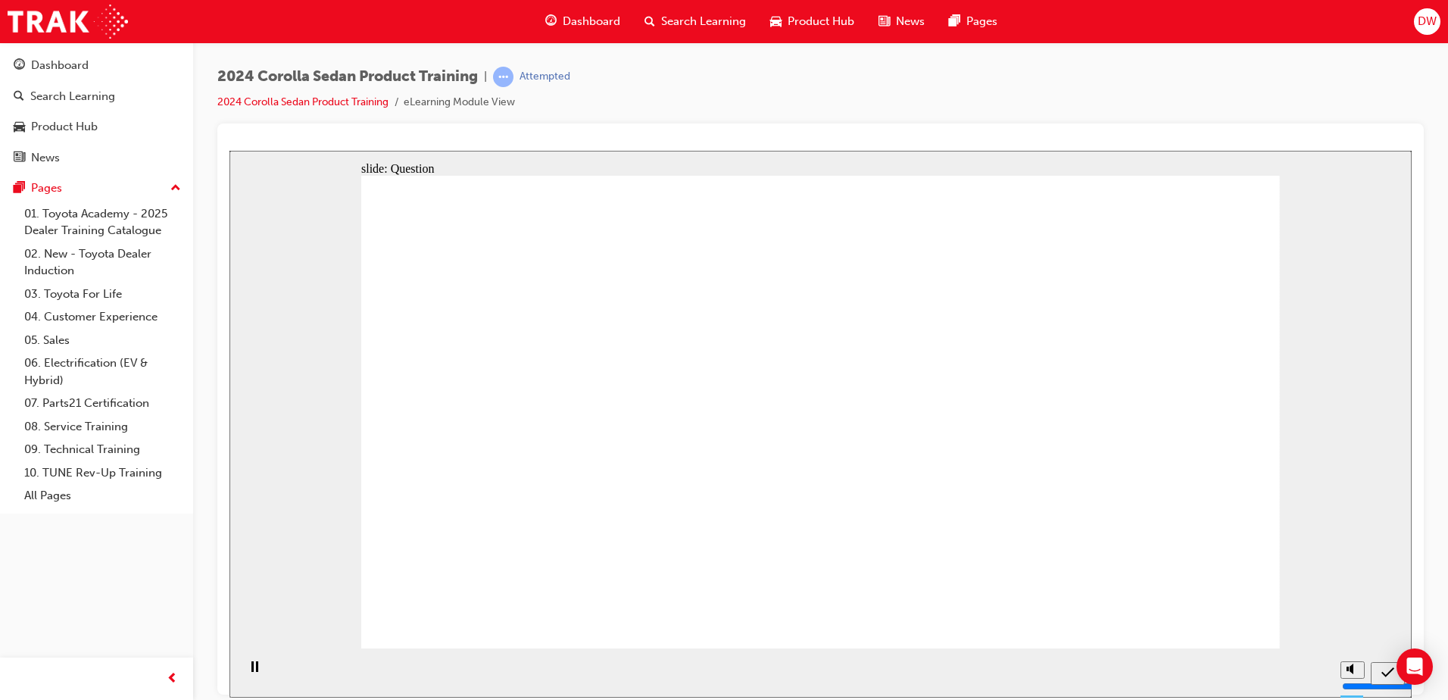
radio input "true"
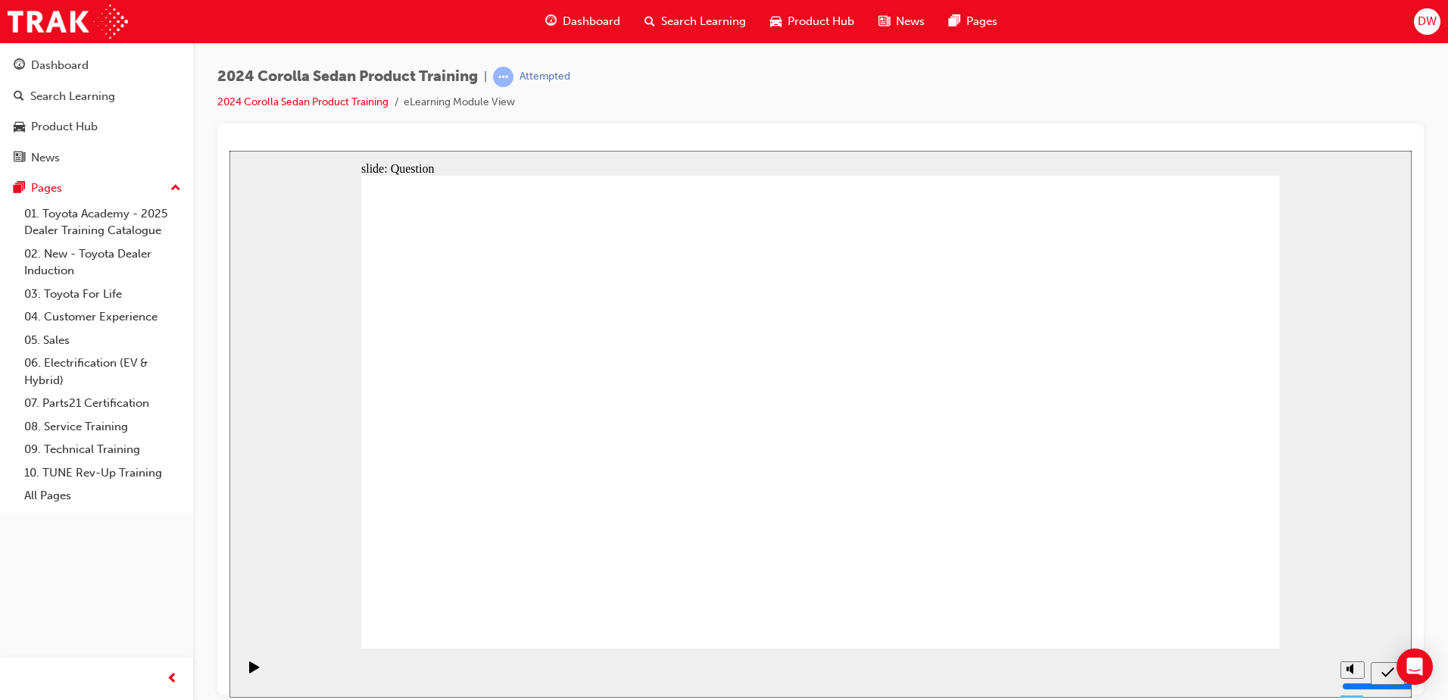
drag, startPoint x: 611, startPoint y: 367, endPoint x: 1070, endPoint y: 512, distance: 481.3
drag, startPoint x: 886, startPoint y: 379, endPoint x: 579, endPoint y: 521, distance: 338.2
drag, startPoint x: 717, startPoint y: 375, endPoint x: 870, endPoint y: 519, distance: 210.1
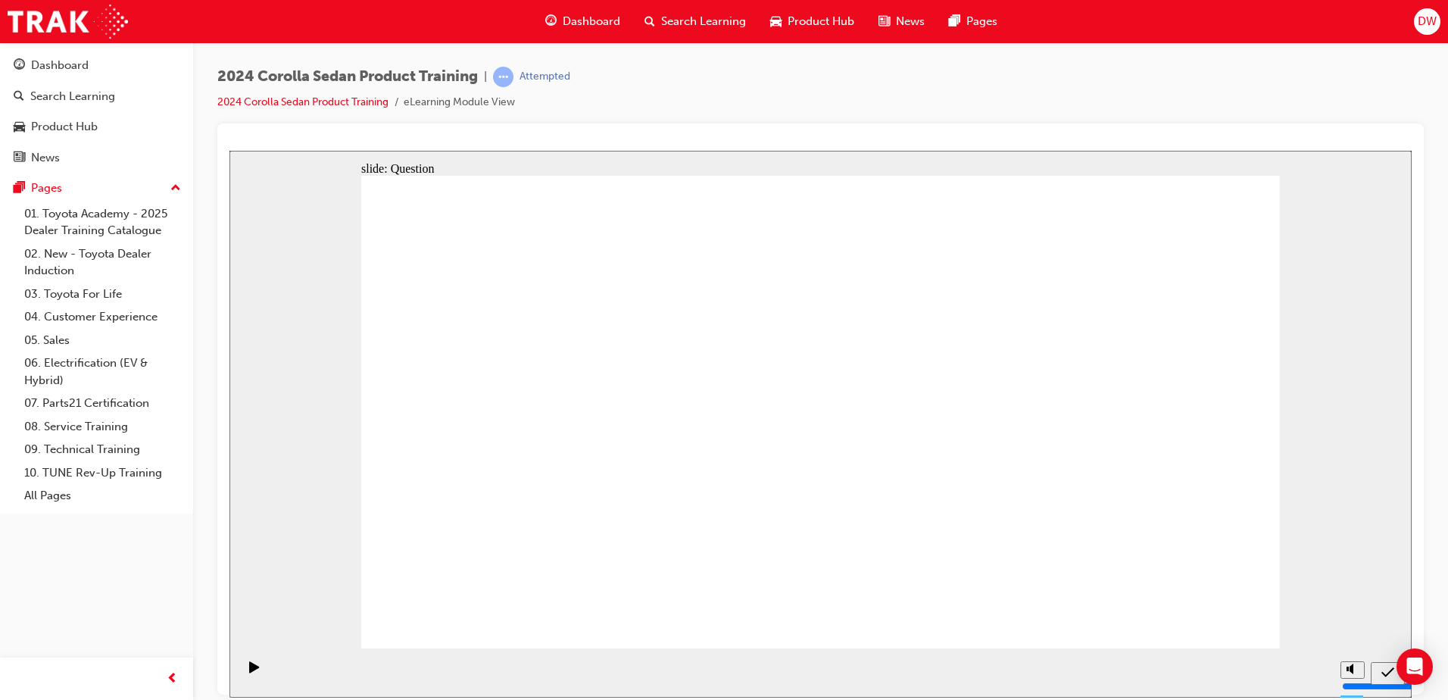
drag, startPoint x: 1048, startPoint y: 363, endPoint x: 733, endPoint y: 501, distance: 343.6
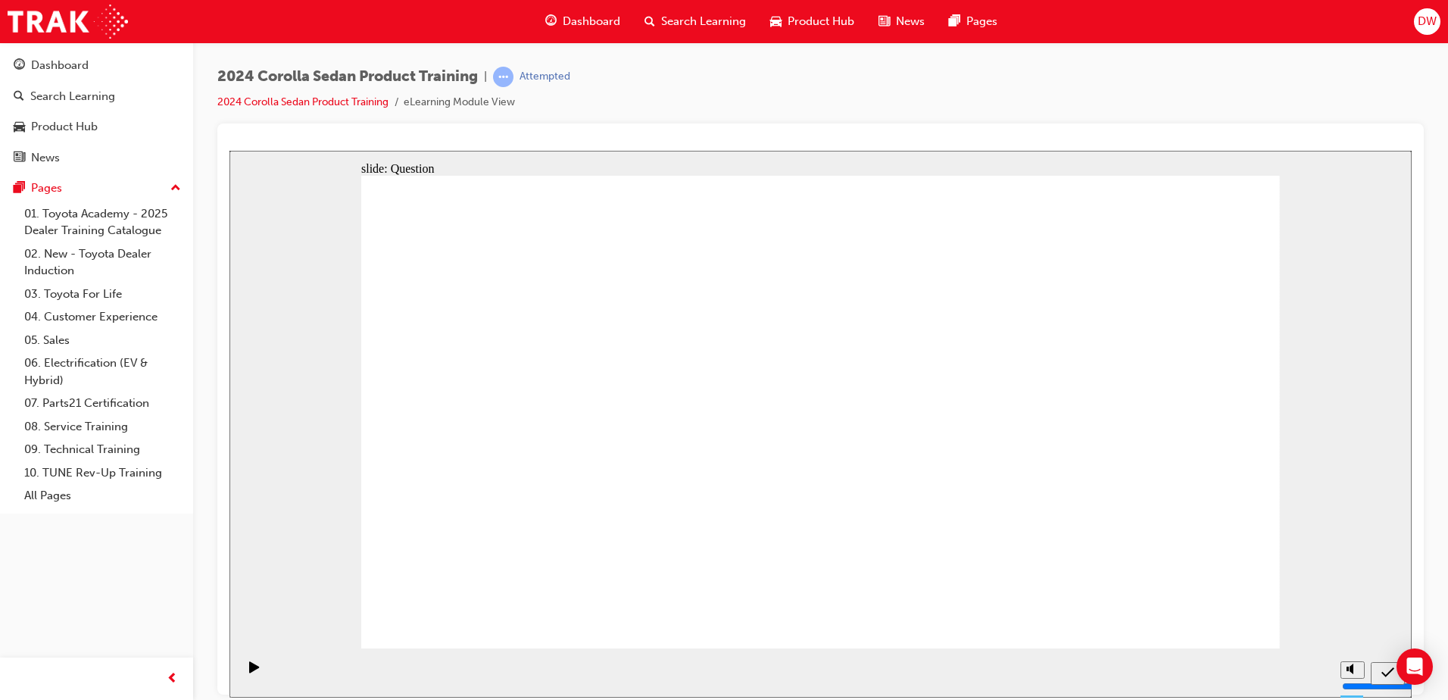
radio input "true"
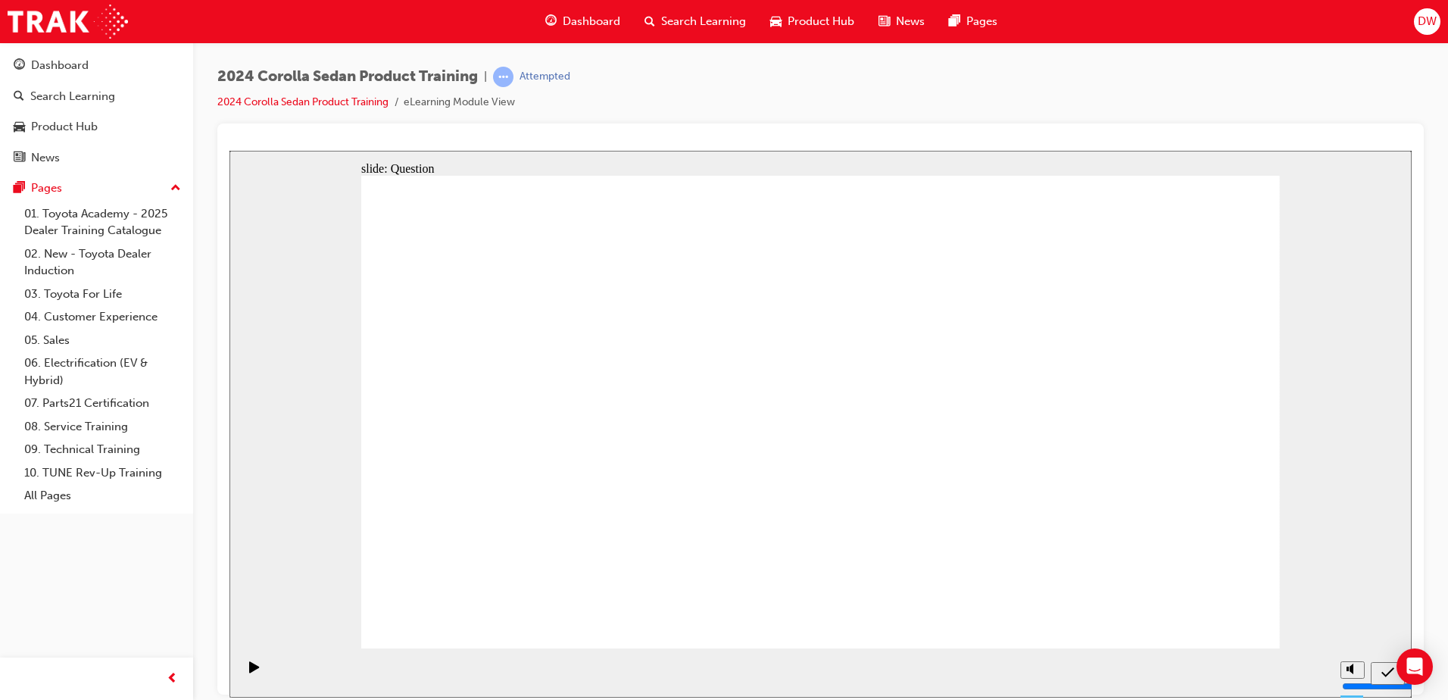
radio input "true"
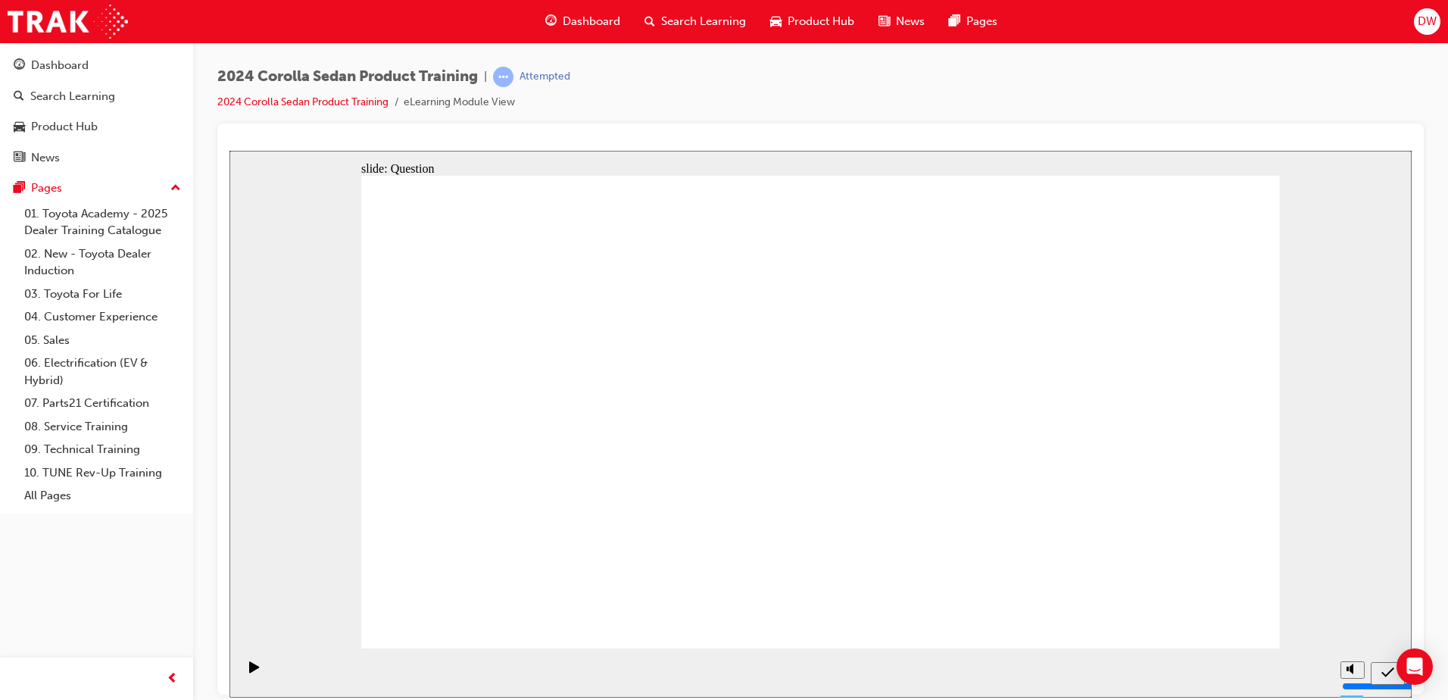
radio input "true"
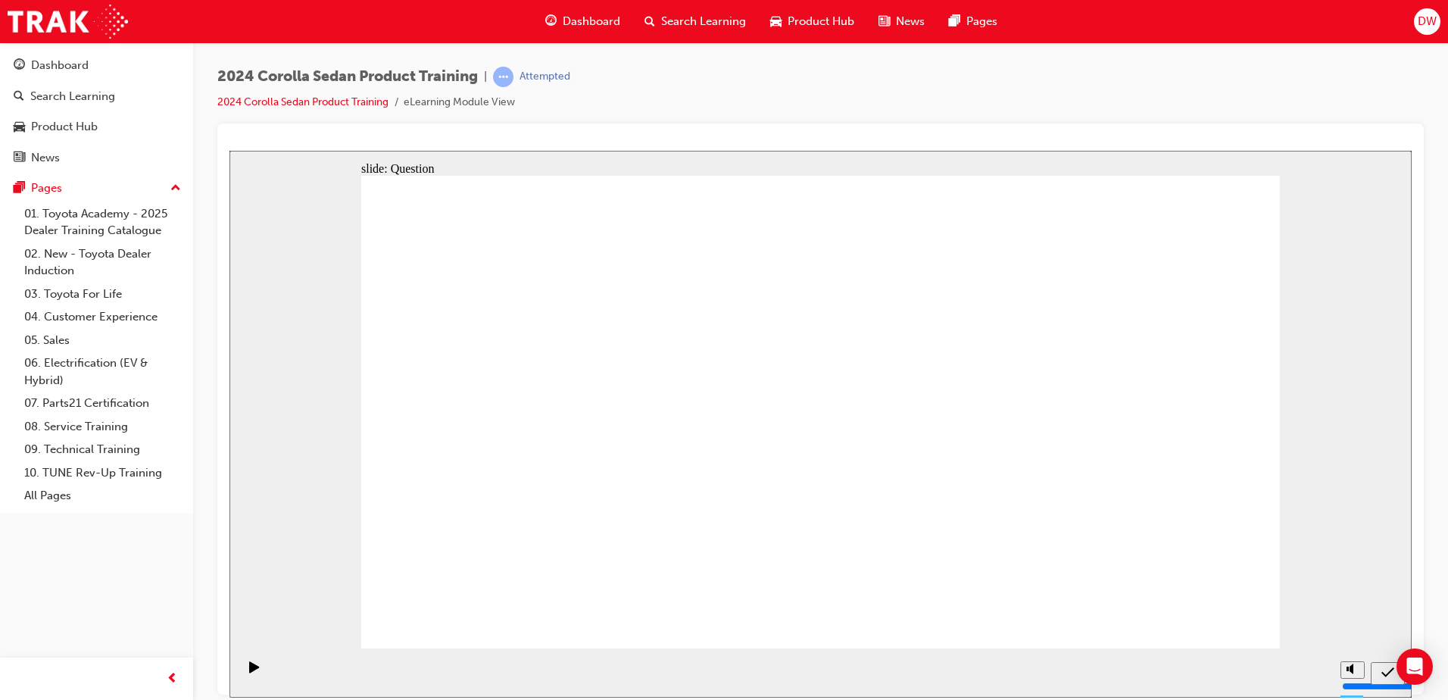
drag, startPoint x: 745, startPoint y: 381, endPoint x: 901, endPoint y: 522, distance: 210.2
drag, startPoint x: 897, startPoint y: 373, endPoint x: 589, endPoint y: 515, distance: 339.3
drag, startPoint x: 583, startPoint y: 369, endPoint x: 740, endPoint y: 514, distance: 214.4
drag, startPoint x: 1047, startPoint y: 450, endPoint x: 1058, endPoint y: 517, distance: 68.4
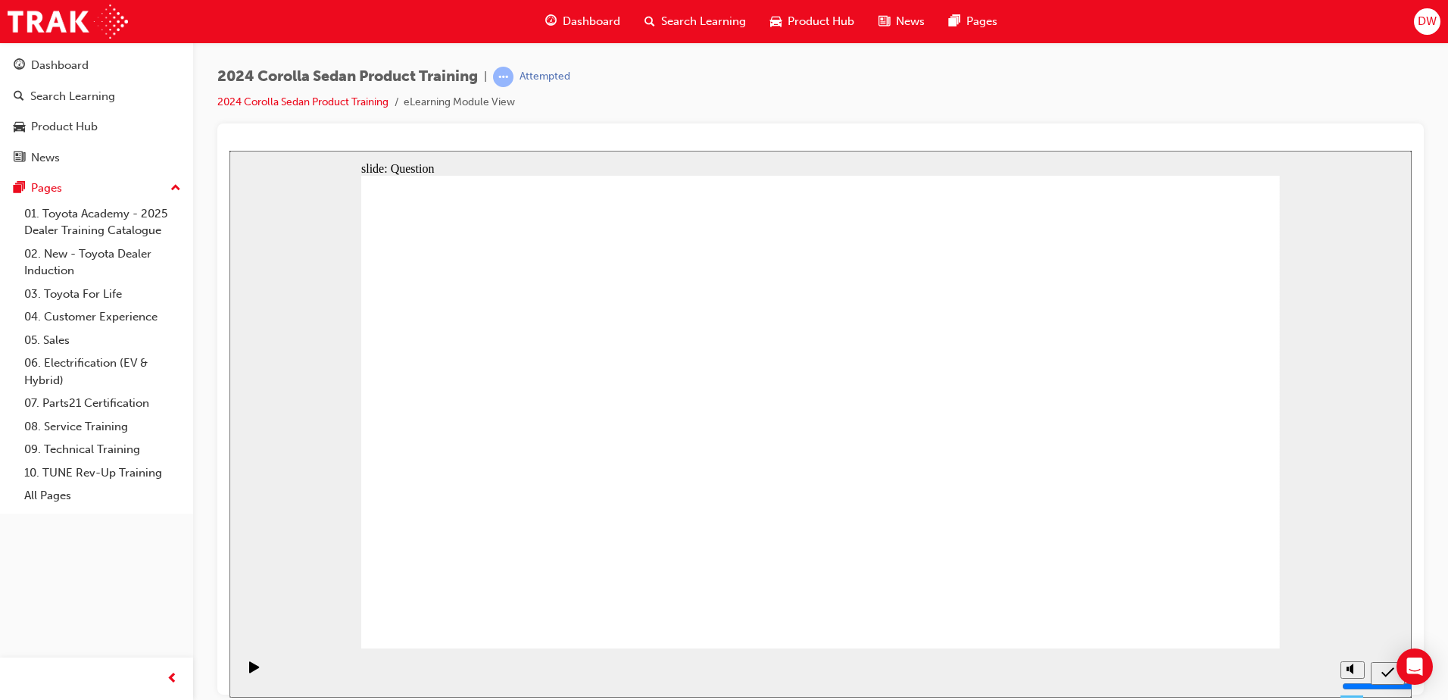
drag, startPoint x: 1170, startPoint y: 608, endPoint x: 1195, endPoint y: 611, distance: 25.2
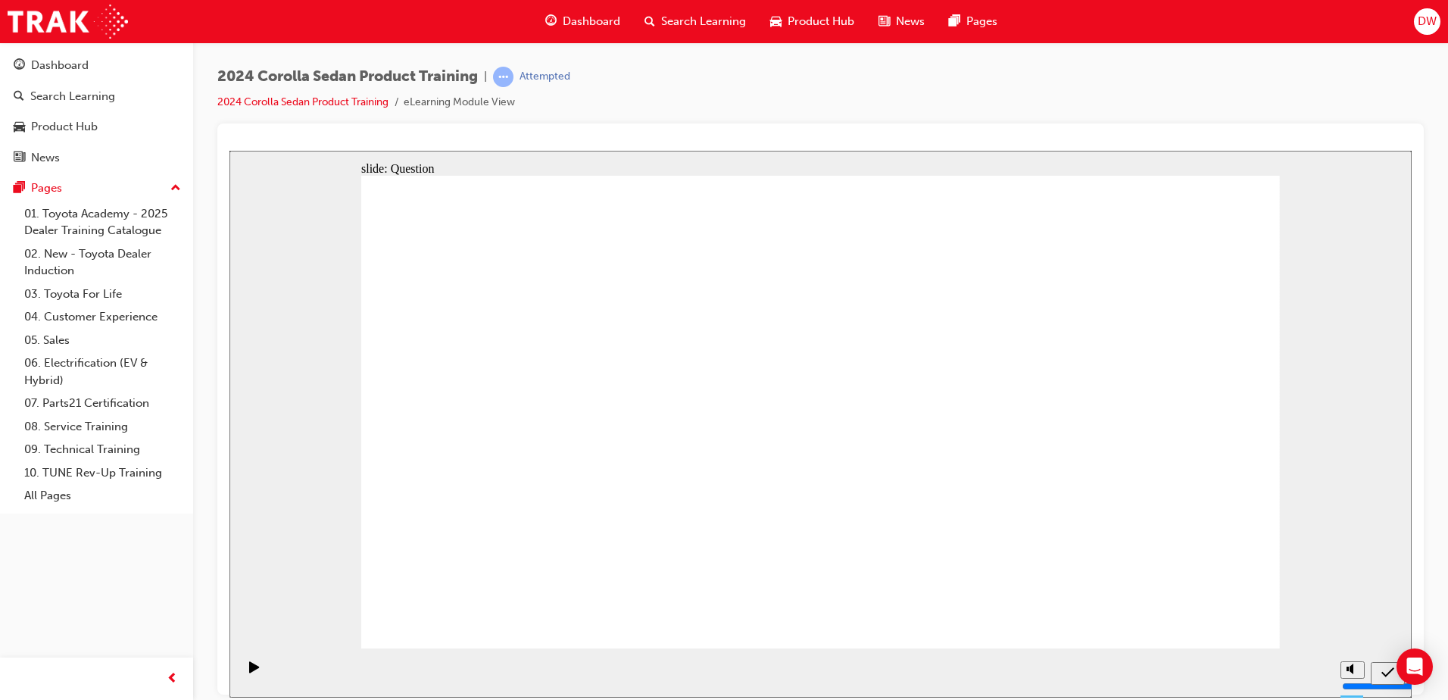
radio input "true"
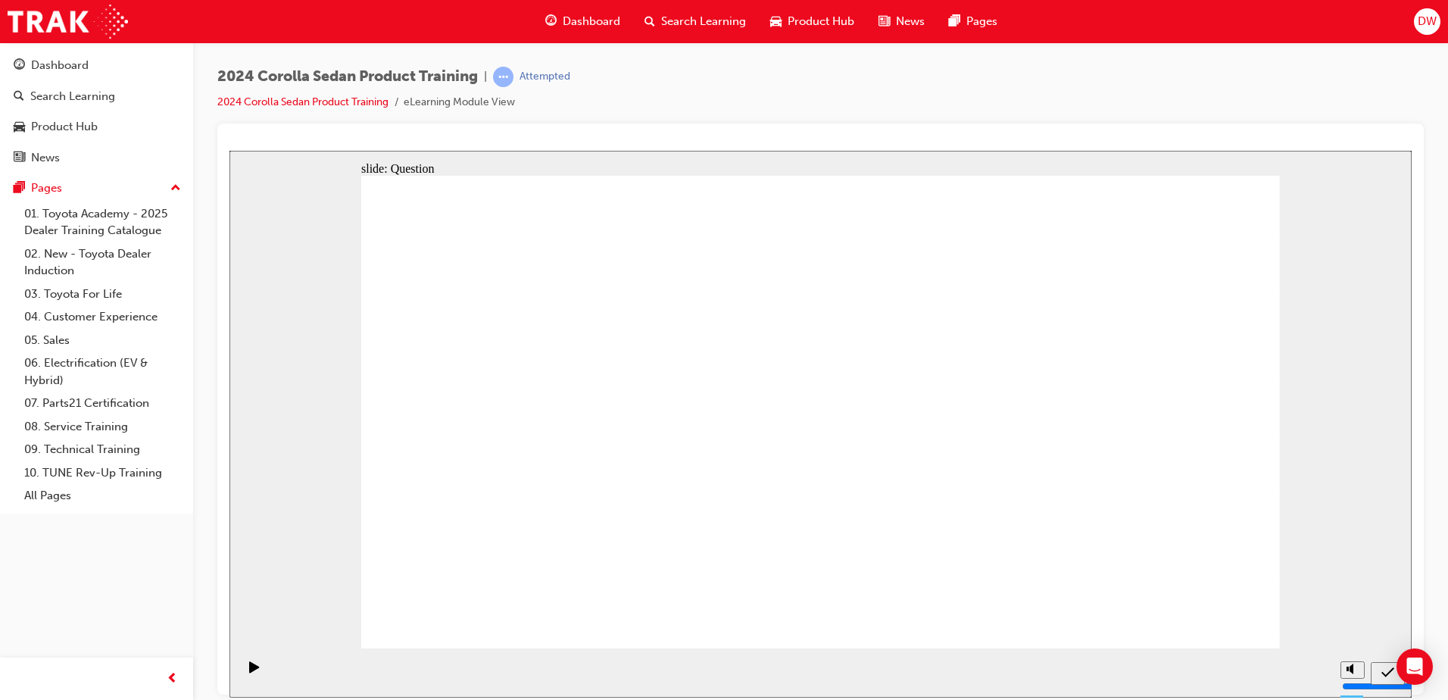
radio input "true"
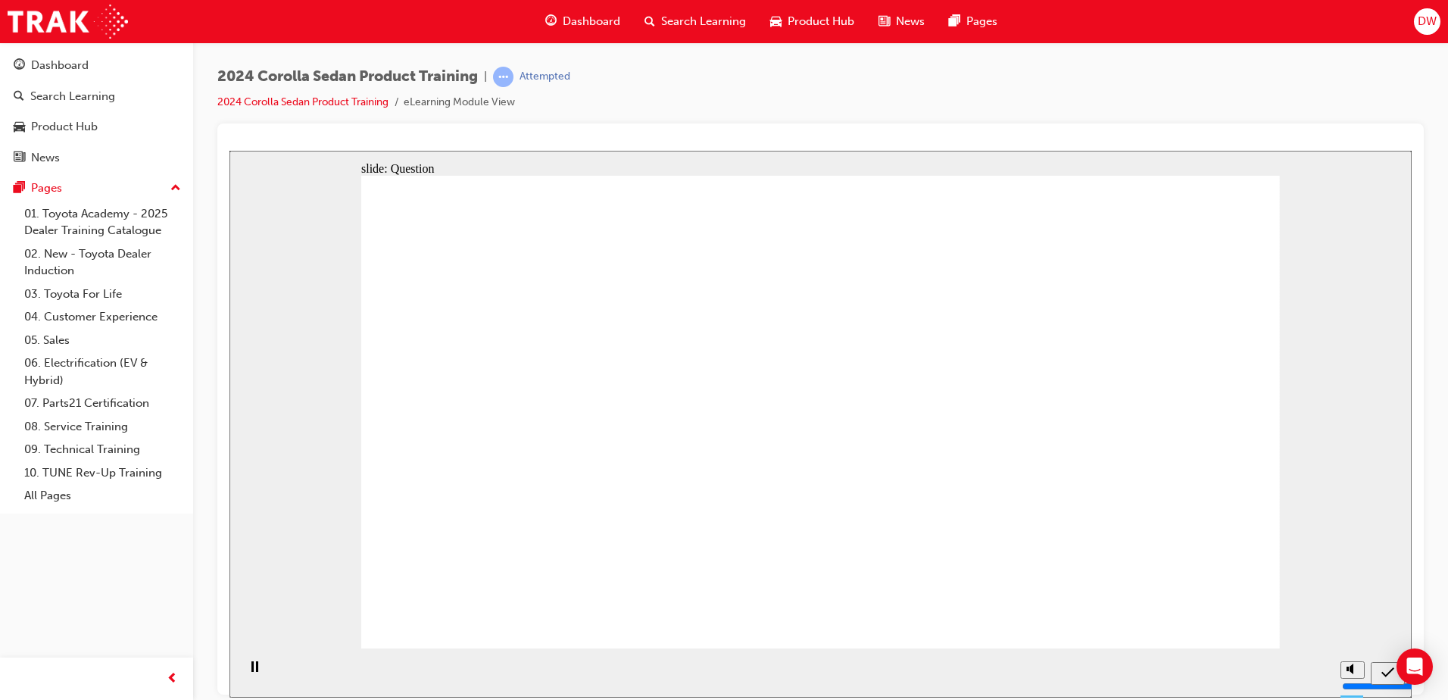
radio input "true"
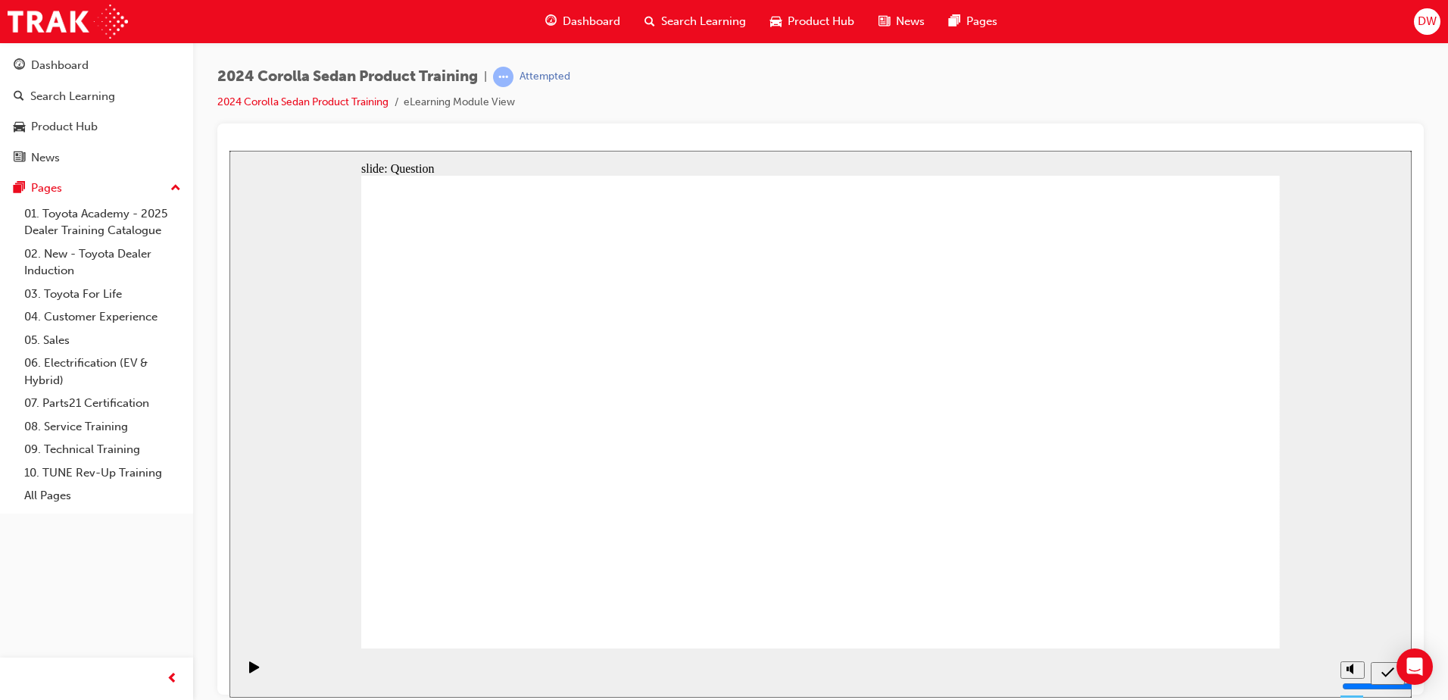
drag, startPoint x: 896, startPoint y: 373, endPoint x: 586, endPoint y: 515, distance: 341.7
drag, startPoint x: 583, startPoint y: 382, endPoint x: 890, endPoint y: 524, distance: 338.9
drag, startPoint x: 722, startPoint y: 378, endPoint x: 1031, endPoint y: 520, distance: 340.0
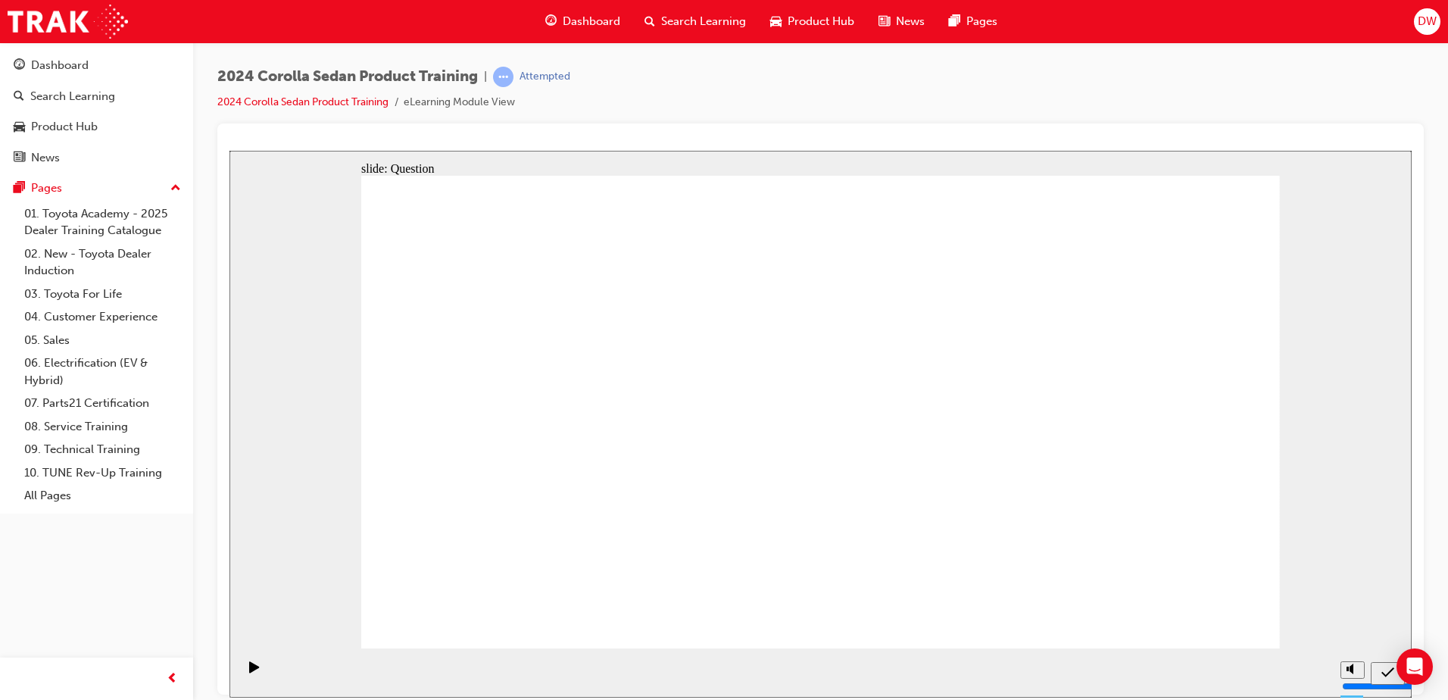
drag, startPoint x: 1061, startPoint y: 386, endPoint x: 753, endPoint y: 529, distance: 339.9
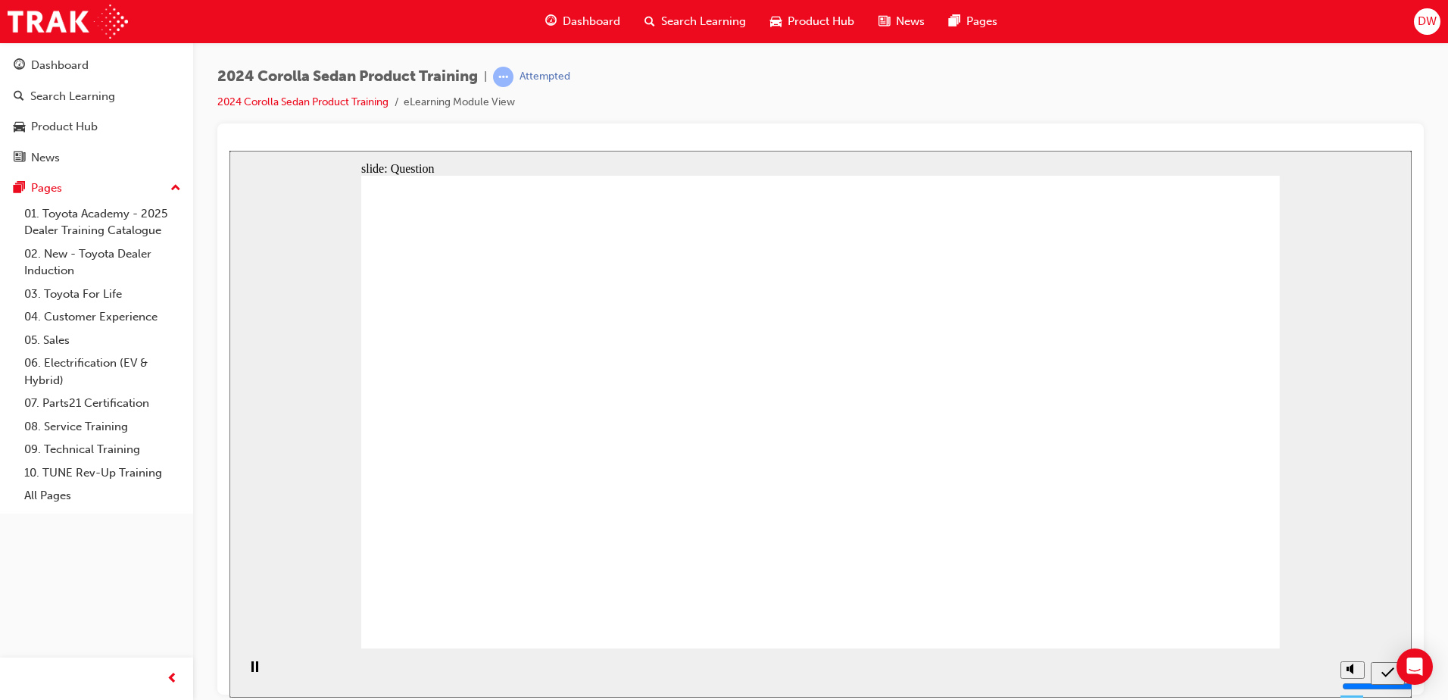
radio input "true"
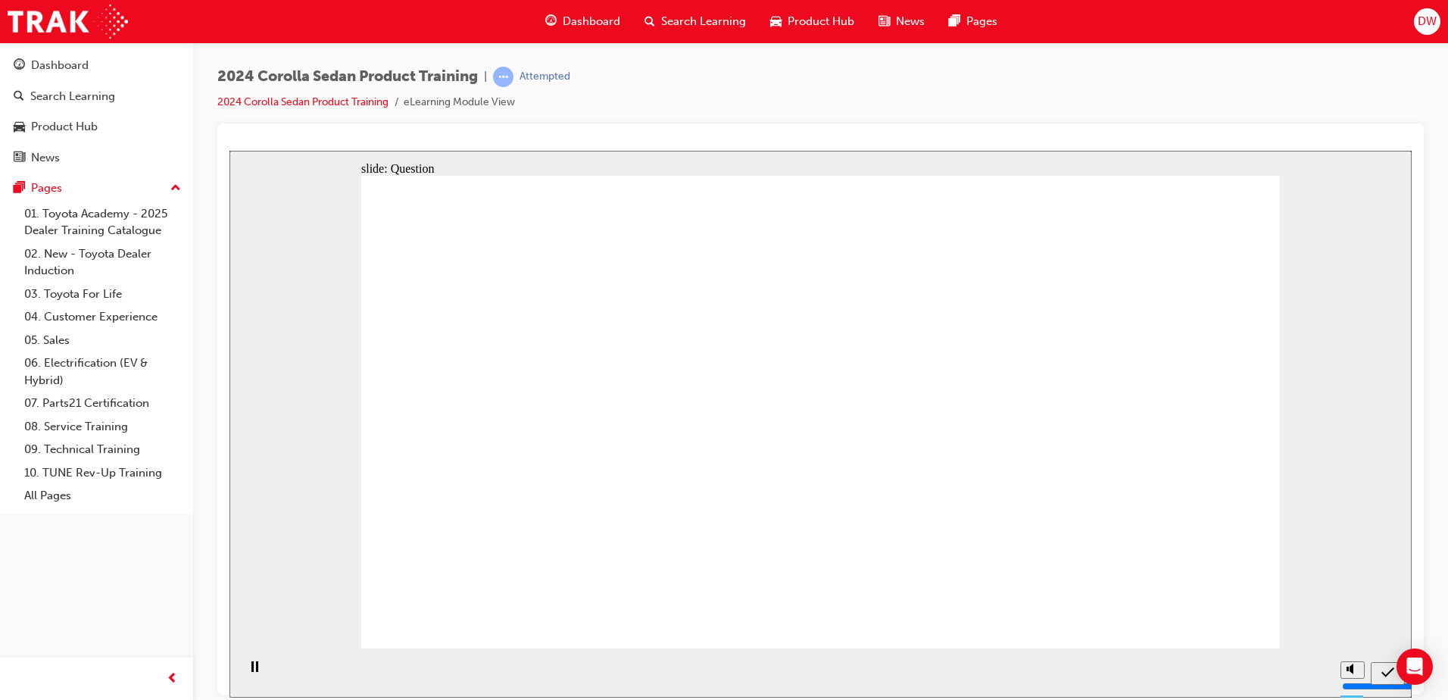
radio input "true"
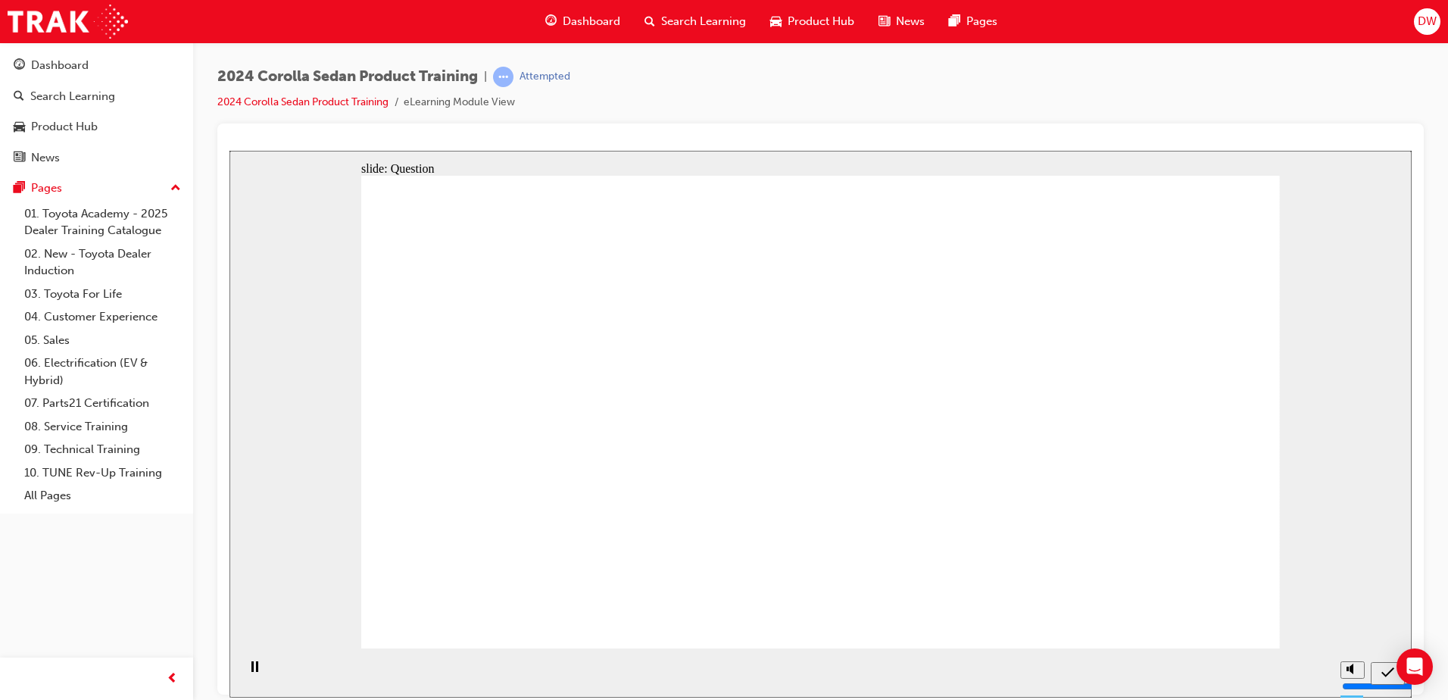
radio input "true"
drag, startPoint x: 1211, startPoint y: 629, endPoint x: 1208, endPoint y: 612, distance: 16.9
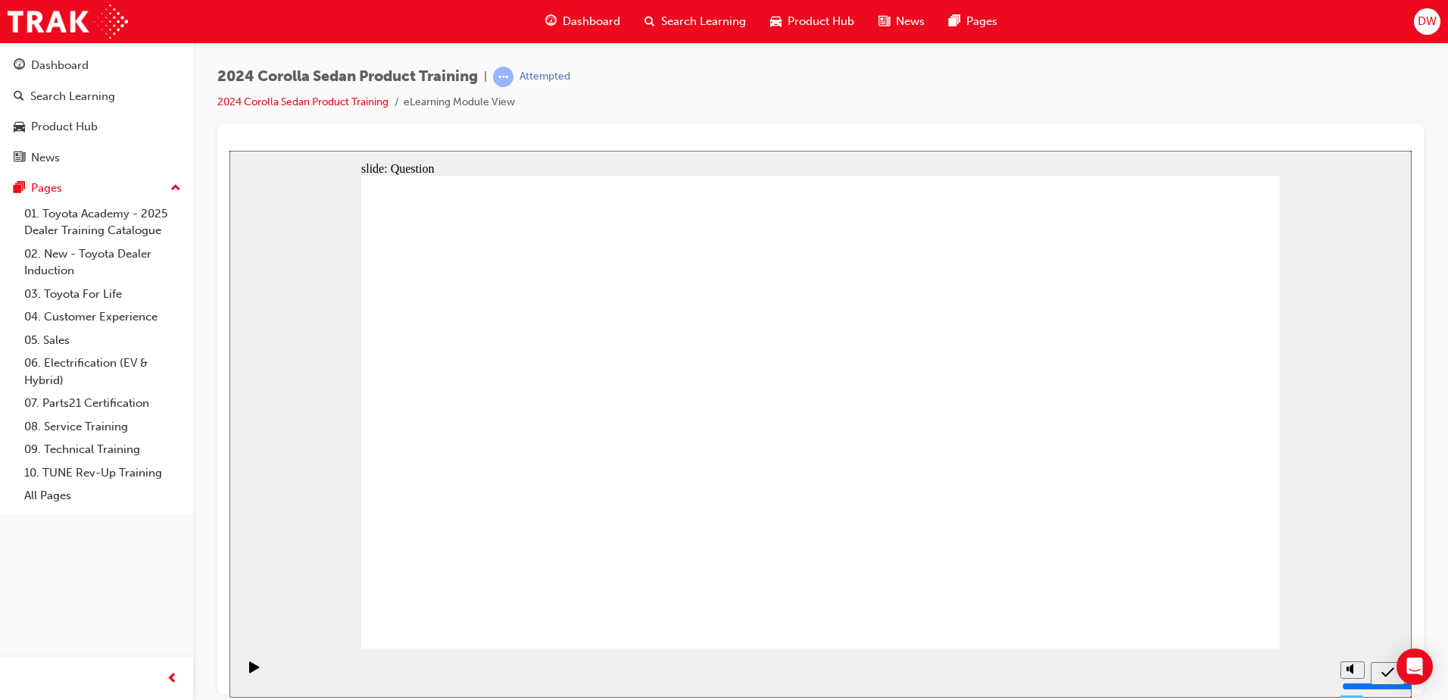
drag, startPoint x: 899, startPoint y: 370, endPoint x: 587, endPoint y: 515, distance: 344.0
drag, startPoint x: 585, startPoint y: 376, endPoint x: 893, endPoint y: 516, distance: 338.7
drag, startPoint x: 892, startPoint y: 520, endPoint x: 882, endPoint y: 380, distance: 139.7
drag, startPoint x: 717, startPoint y: 383, endPoint x: 869, endPoint y: 523, distance: 206.9
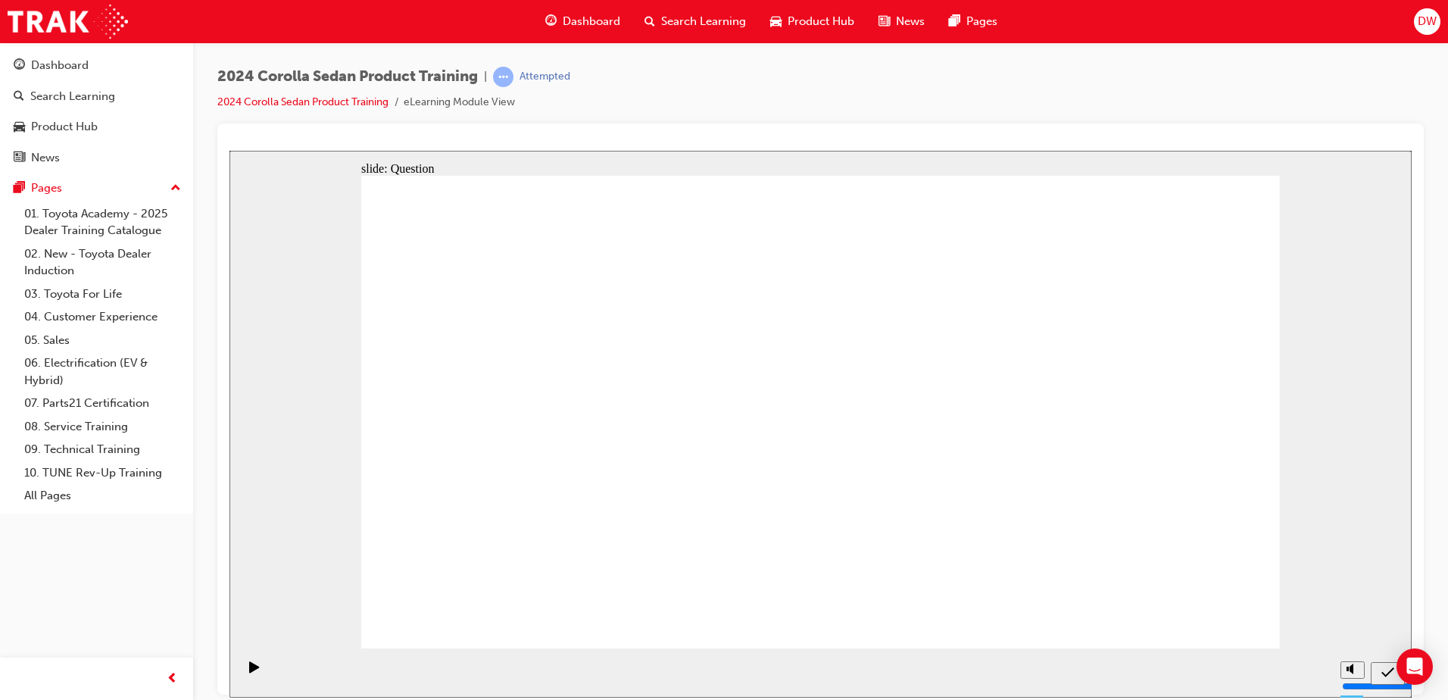
drag, startPoint x: 1067, startPoint y: 379, endPoint x: 752, endPoint y: 523, distance: 345.7
drag, startPoint x: 872, startPoint y: 383, endPoint x: 1035, endPoint y: 523, distance: 214.4
